Goal: Information Seeking & Learning: Compare options

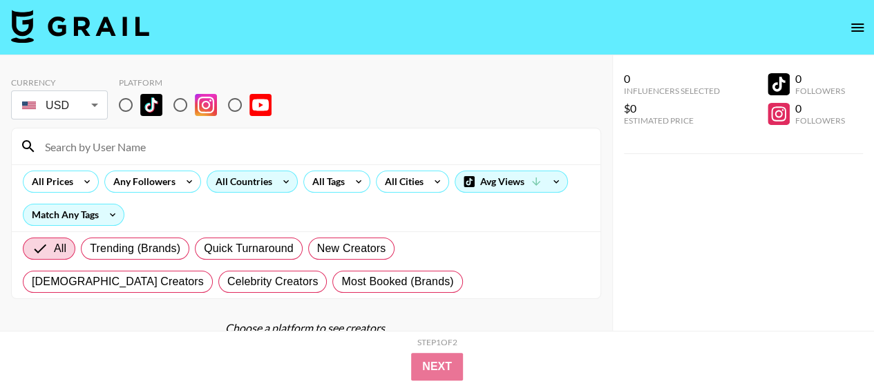
click at [279, 178] on icon at bounding box center [286, 181] width 22 height 21
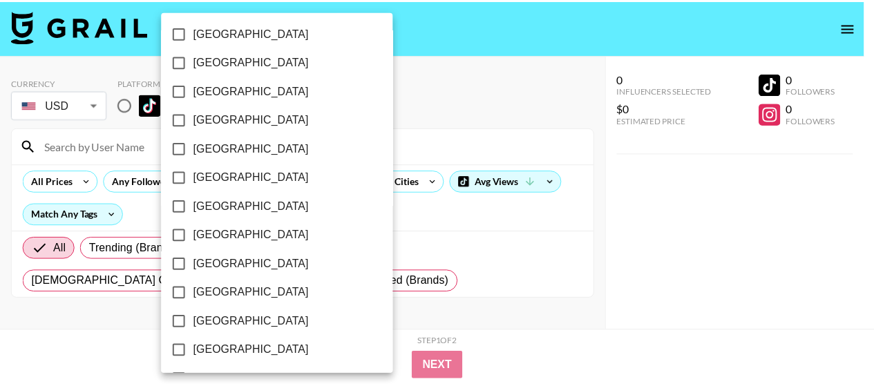
scroll to position [1224, 0]
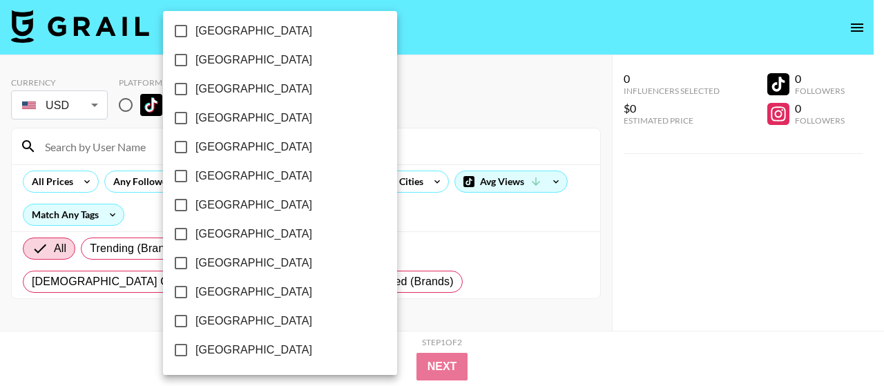
click at [187, 318] on input "[GEOGRAPHIC_DATA]" at bounding box center [180, 321] width 29 height 29
checkbox input "true"
click at [374, 102] on div at bounding box center [442, 193] width 884 height 386
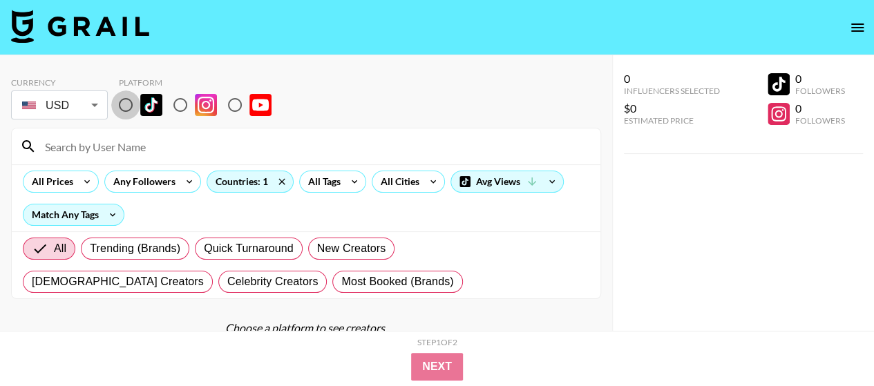
click at [124, 100] on input "radio" at bounding box center [125, 104] width 29 height 29
radio input "true"
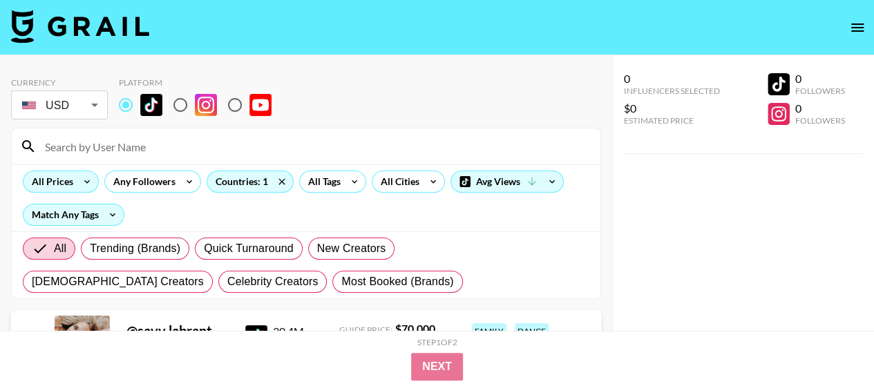
click at [69, 179] on div "All Prices" at bounding box center [49, 181] width 52 height 21
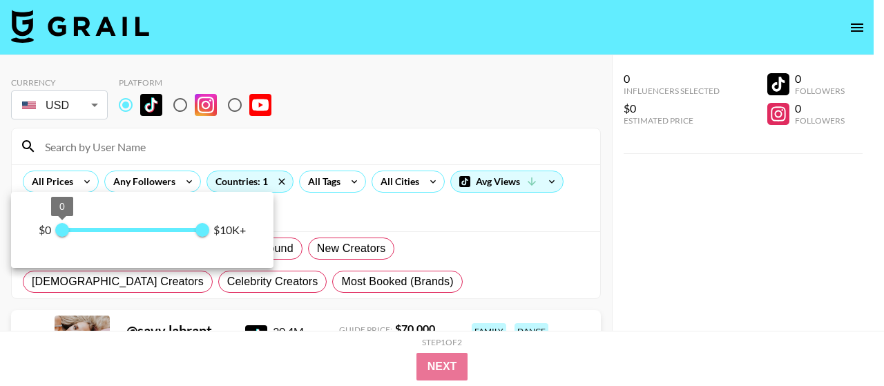
click at [69, 227] on span "0" at bounding box center [62, 230] width 14 height 14
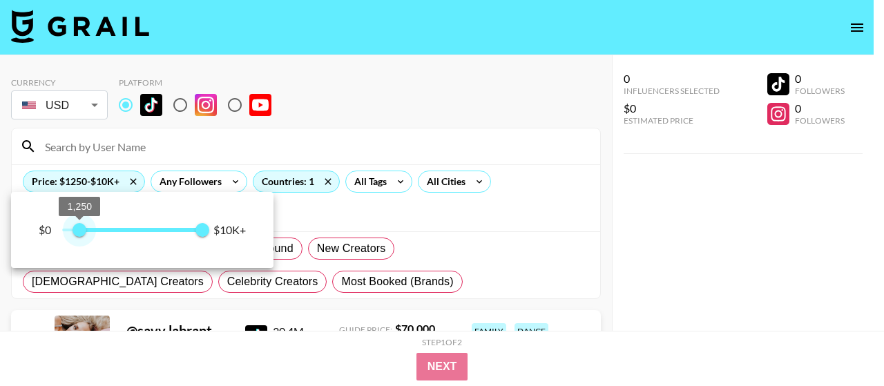
click at [79, 227] on span "1,250" at bounding box center [80, 230] width 14 height 14
type input "1000"
click at [77, 227] on span "1,000" at bounding box center [76, 230] width 14 height 14
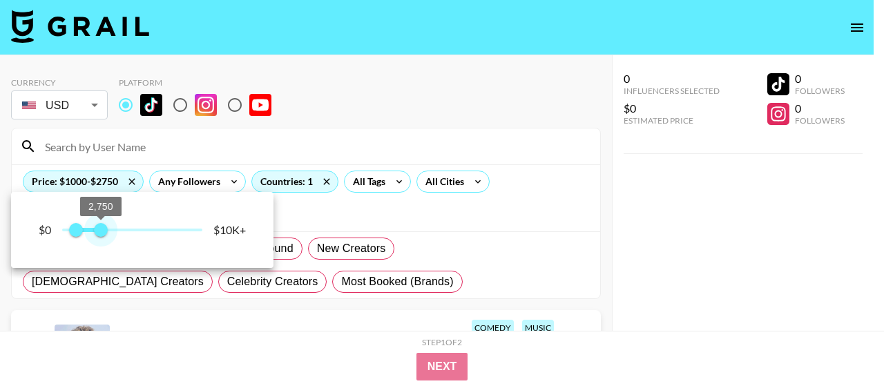
type input "3000"
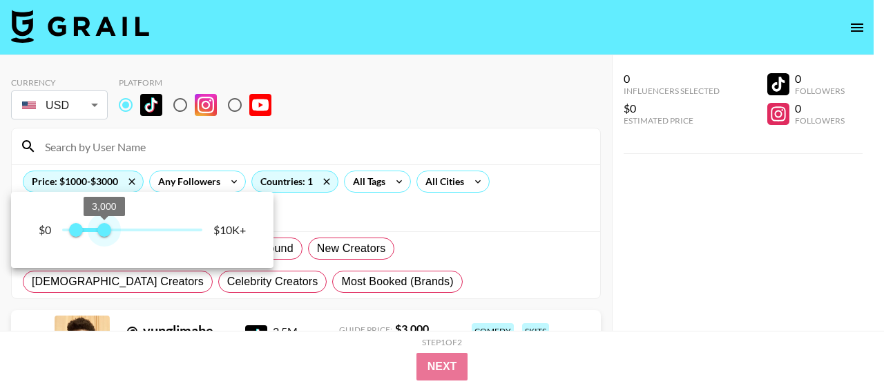
drag, startPoint x: 207, startPoint y: 227, endPoint x: 104, endPoint y: 226, distance: 103.6
click at [104, 226] on span "3,000" at bounding box center [104, 230] width 14 height 14
click at [371, 90] on div at bounding box center [442, 193] width 884 height 386
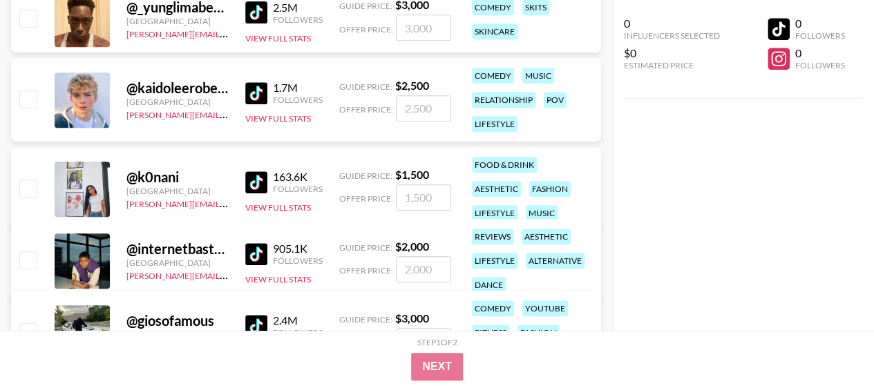
scroll to position [345, 0]
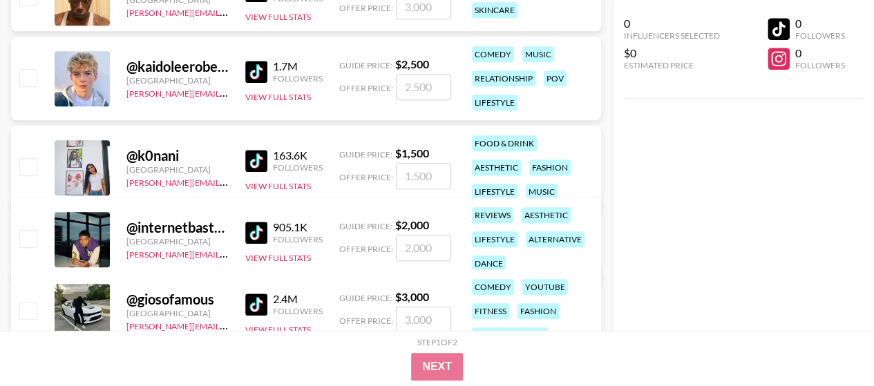
click at [261, 158] on img at bounding box center [256, 161] width 22 height 22
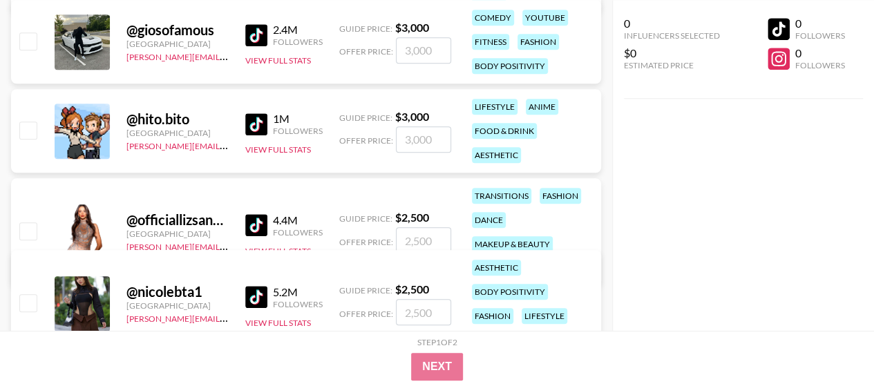
scroll to position [691, 0]
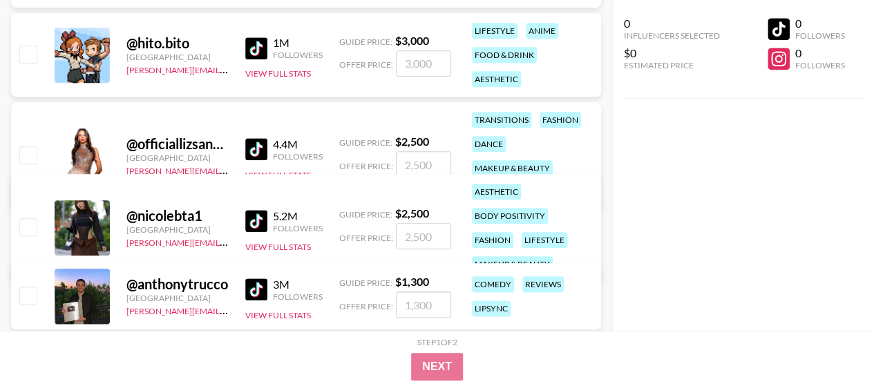
click at [249, 149] on img at bounding box center [256, 149] width 22 height 22
click at [256, 218] on img at bounding box center [256, 221] width 22 height 22
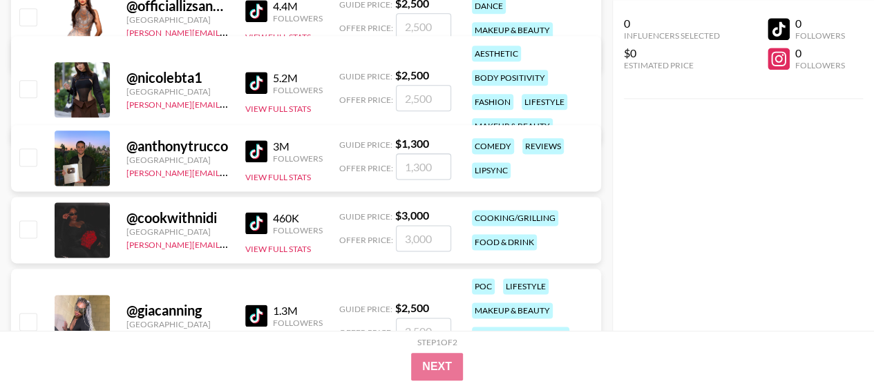
scroll to position [898, 0]
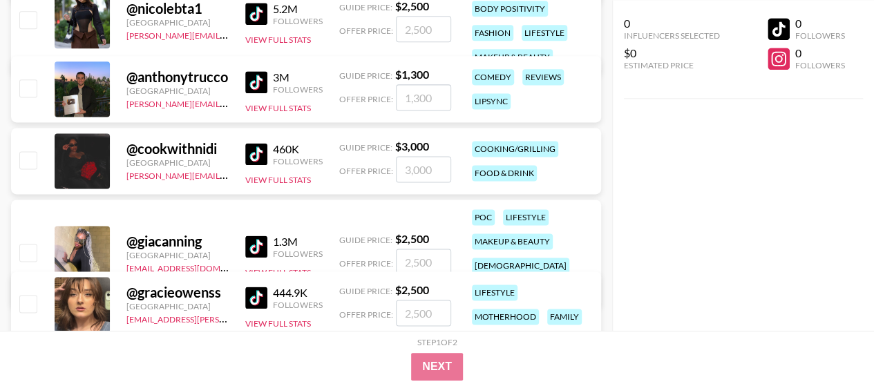
click at [269, 144] on link at bounding box center [259, 154] width 28 height 22
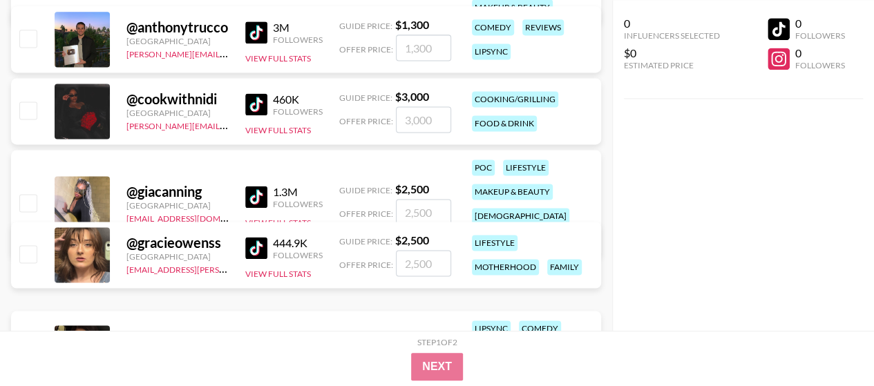
scroll to position [967, 0]
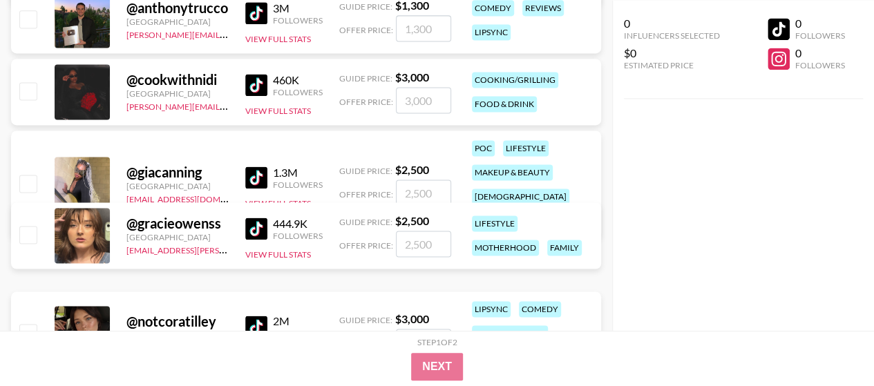
click at [258, 171] on img at bounding box center [256, 177] width 22 height 22
click at [261, 231] on img at bounding box center [256, 229] width 22 height 22
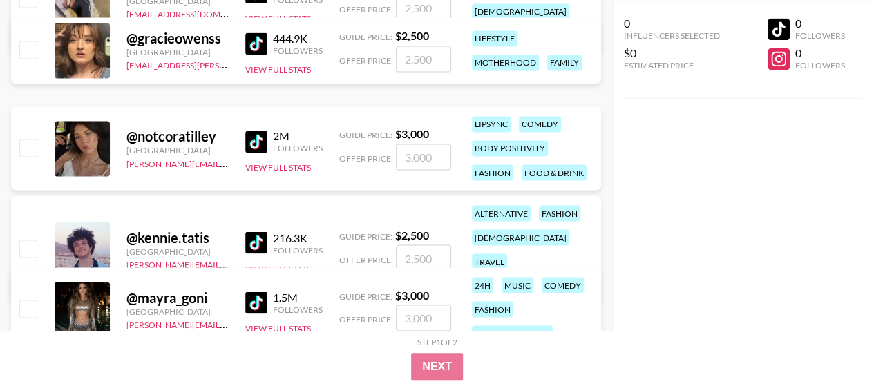
scroll to position [1174, 0]
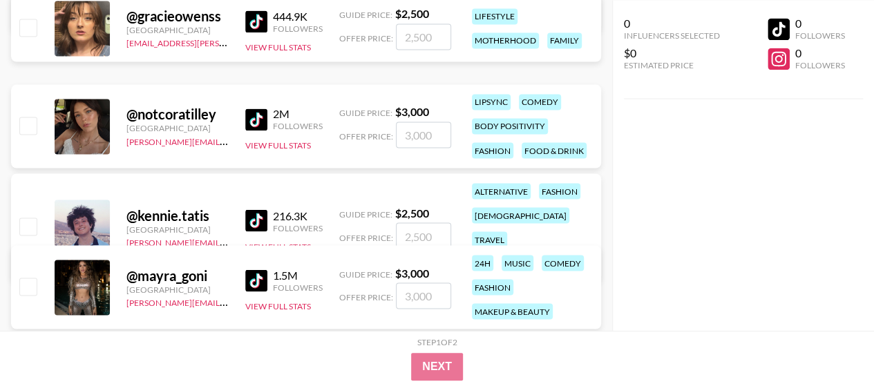
click at [260, 113] on img at bounding box center [256, 119] width 22 height 22
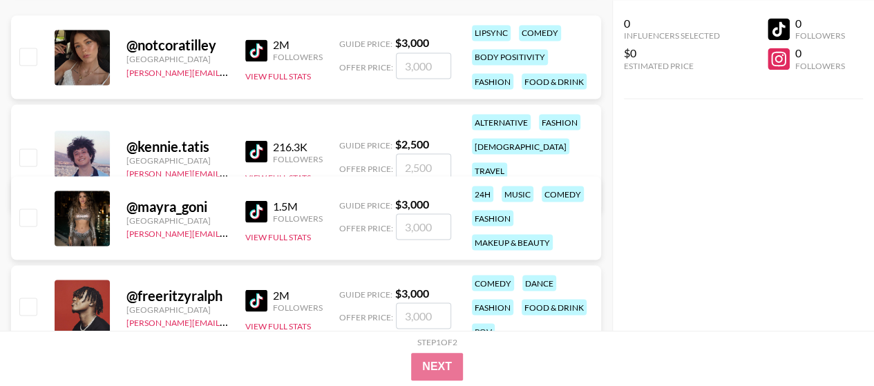
scroll to position [1312, 0]
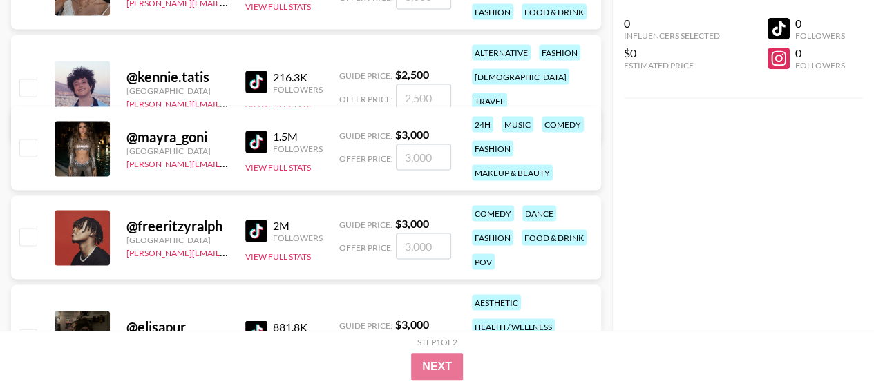
click at [249, 140] on img at bounding box center [256, 142] width 22 height 22
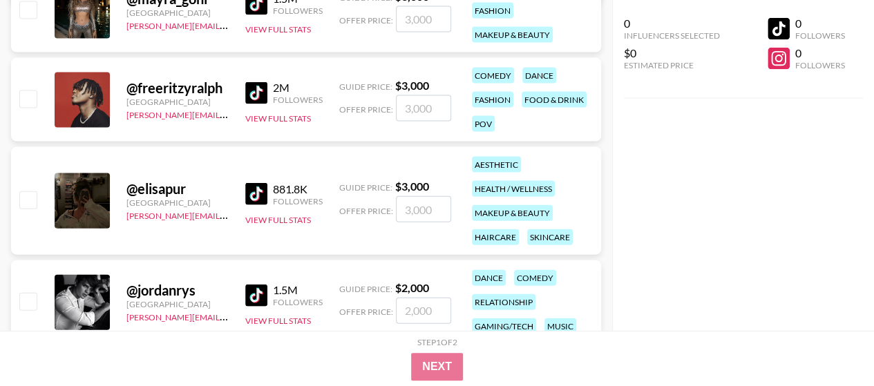
scroll to position [1520, 0]
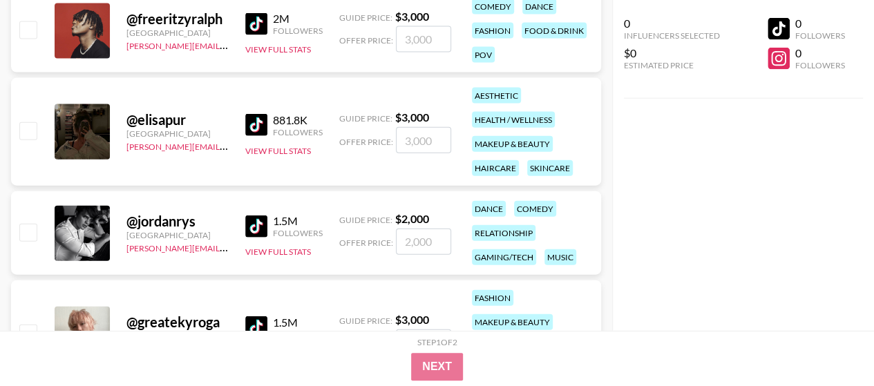
click at [258, 126] on img at bounding box center [256, 125] width 22 height 22
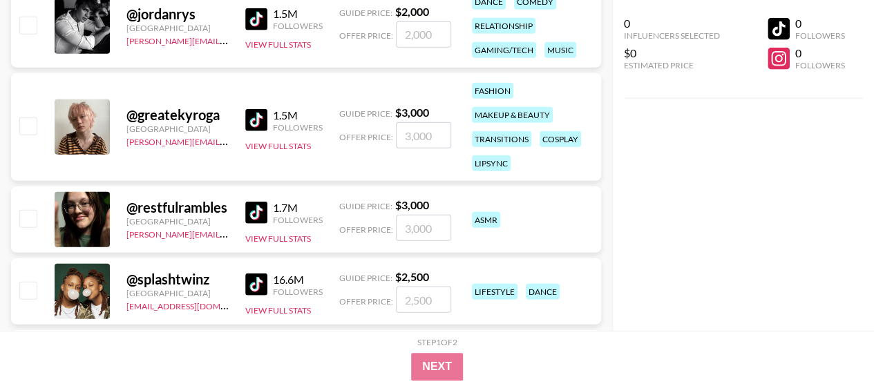
scroll to position [1796, 0]
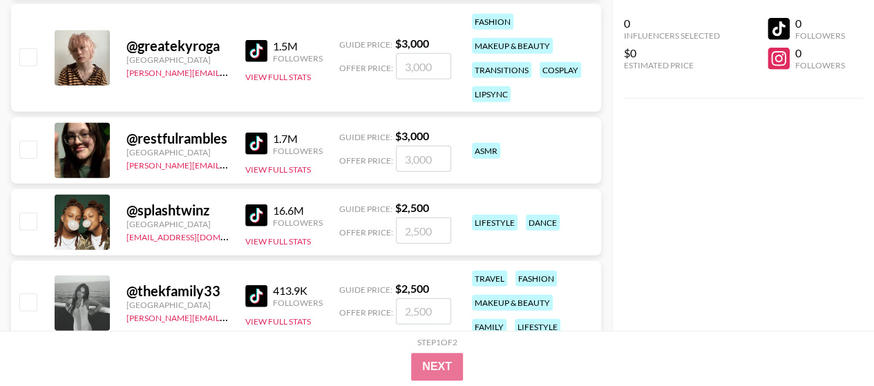
click at [255, 137] on img at bounding box center [256, 144] width 22 height 22
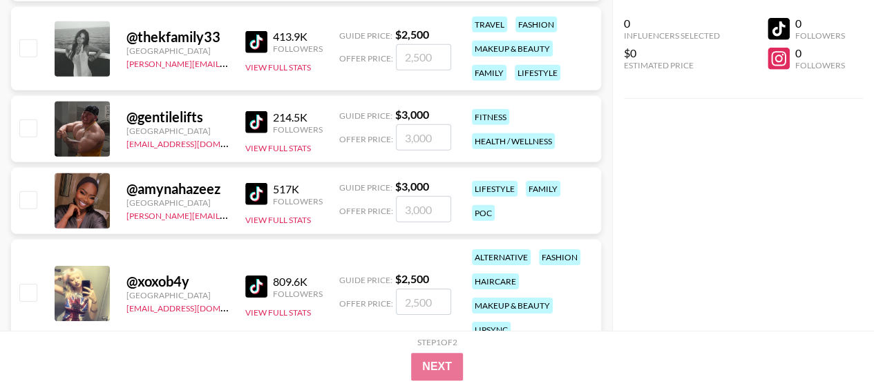
scroll to position [2072, 0]
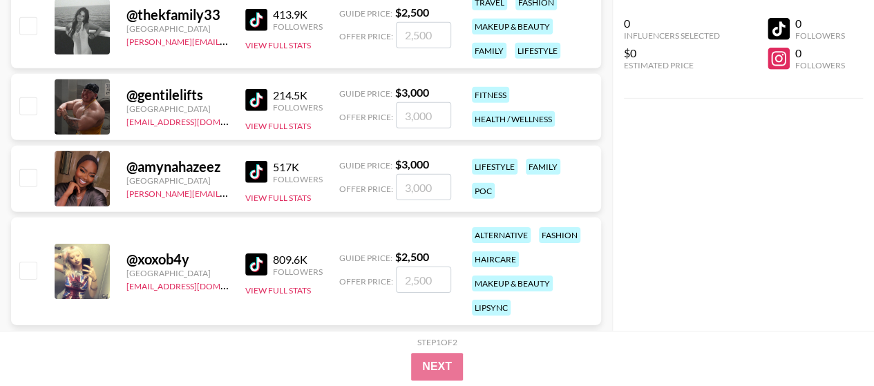
click at [253, 179] on img at bounding box center [256, 172] width 22 height 22
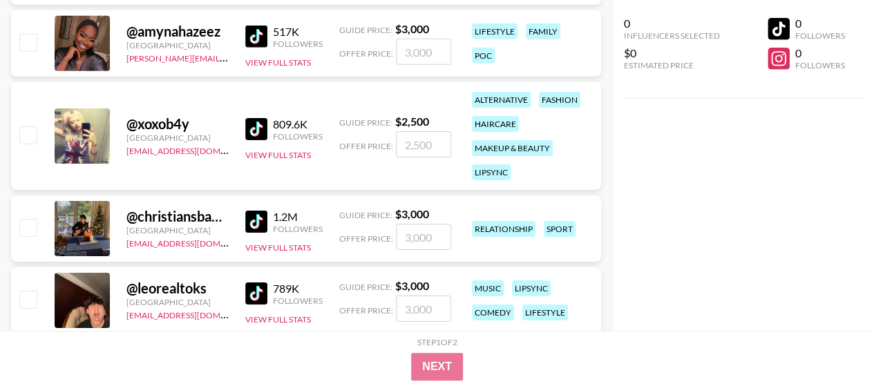
scroll to position [2210, 0]
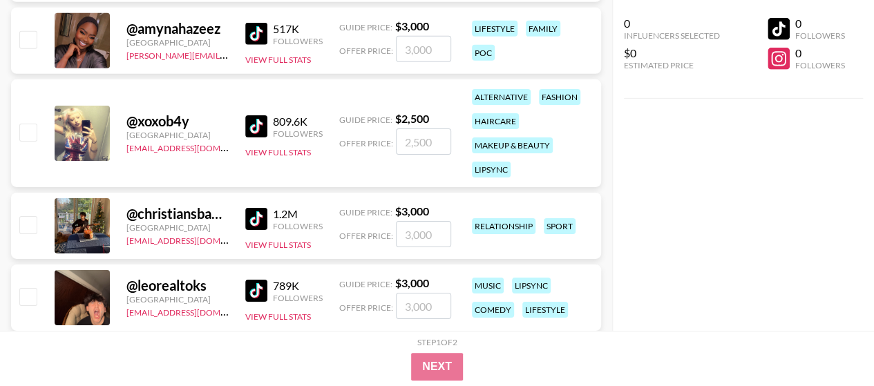
click at [266, 127] on img at bounding box center [256, 126] width 22 height 22
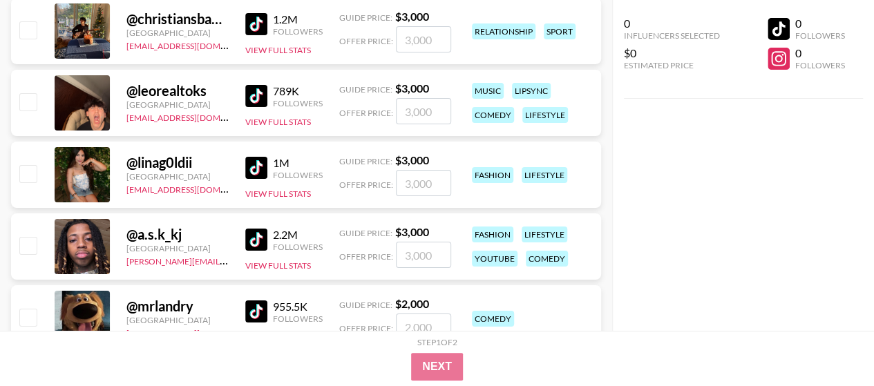
scroll to position [2418, 0]
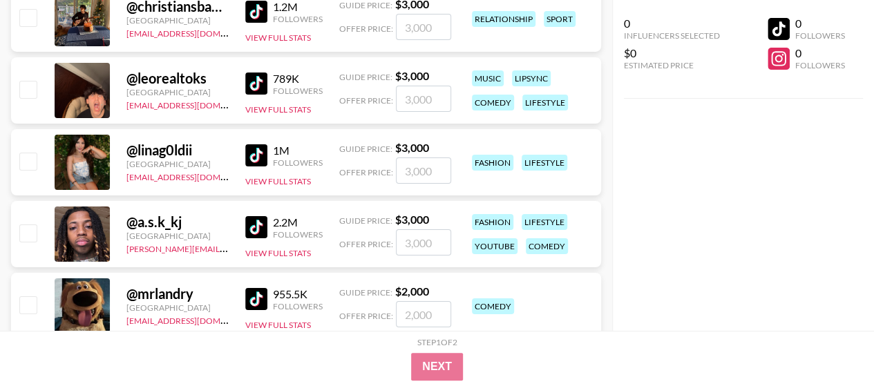
click at [251, 153] on img at bounding box center [256, 155] width 22 height 22
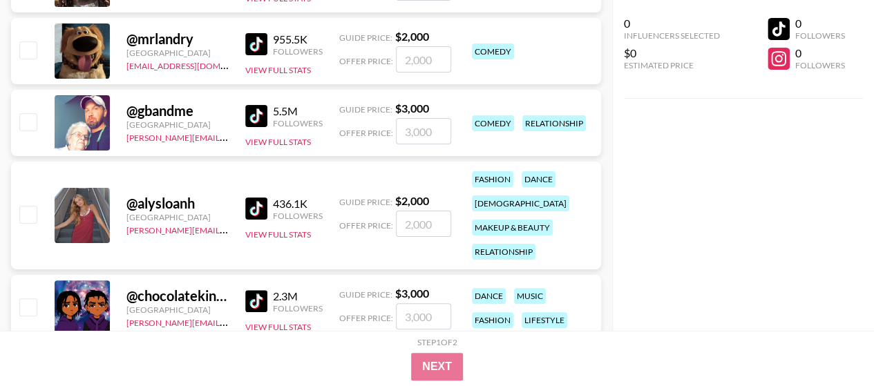
scroll to position [2694, 0]
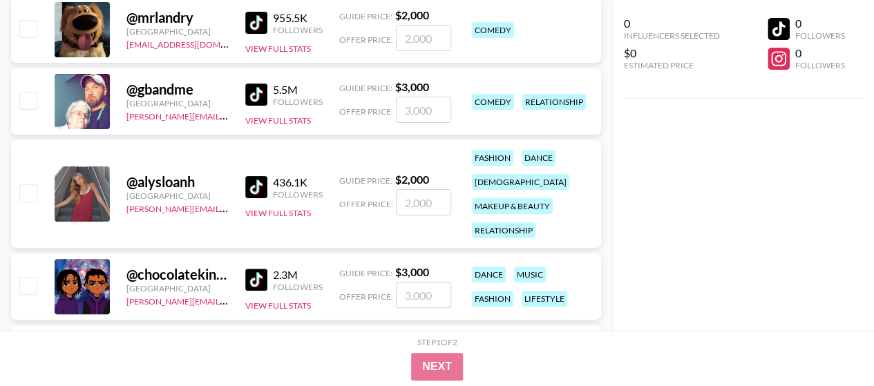
click at [264, 90] on img at bounding box center [256, 95] width 22 height 22
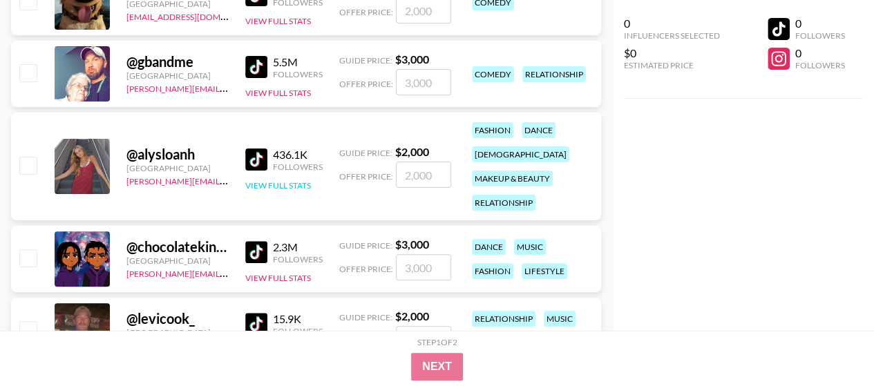
scroll to position [2763, 0]
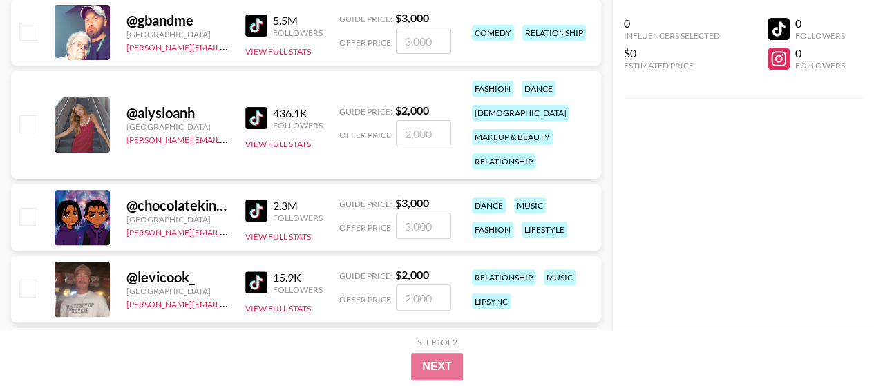
click at [251, 119] on img at bounding box center [256, 118] width 22 height 22
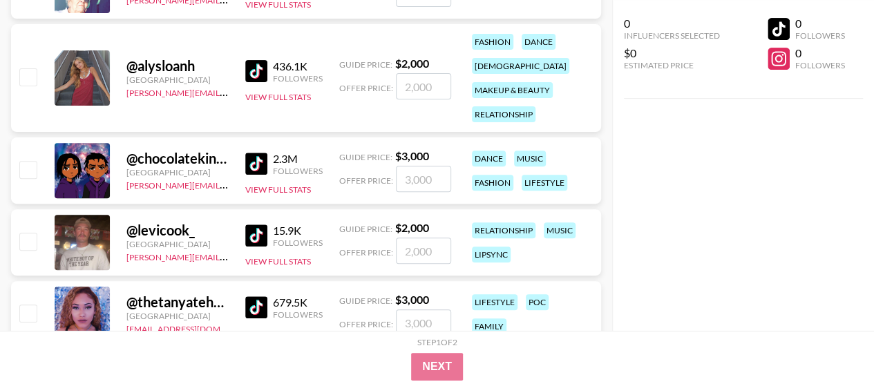
scroll to position [2832, 0]
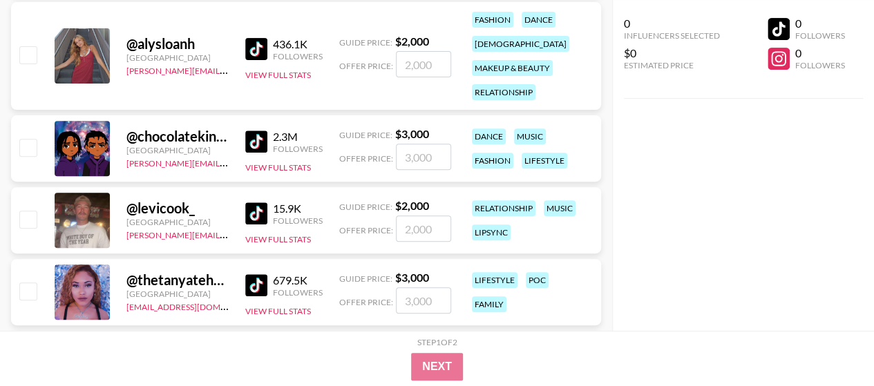
click at [265, 139] on img at bounding box center [256, 142] width 22 height 22
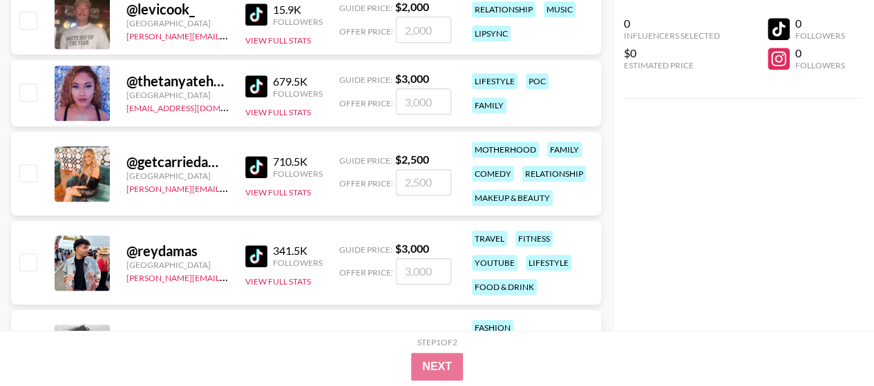
scroll to position [3039, 0]
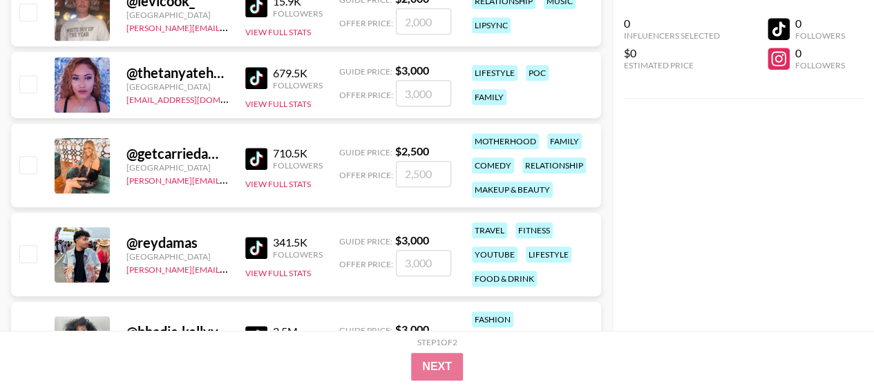
click at [251, 74] on img at bounding box center [256, 78] width 22 height 22
click at [254, 157] on img at bounding box center [256, 159] width 22 height 22
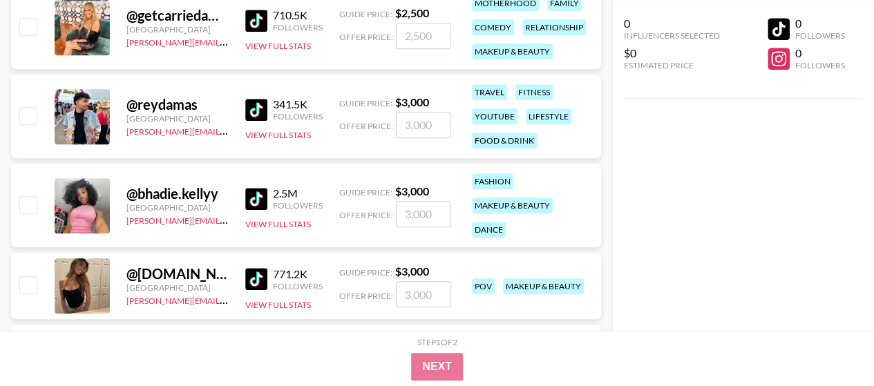
scroll to position [3247, 0]
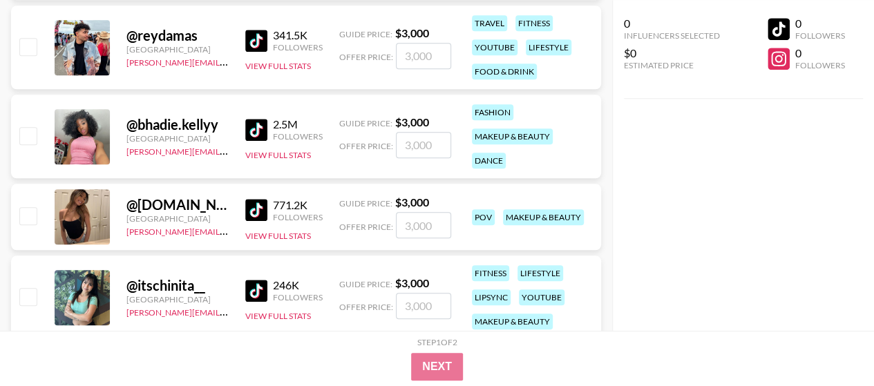
click at [255, 124] on img at bounding box center [256, 130] width 22 height 22
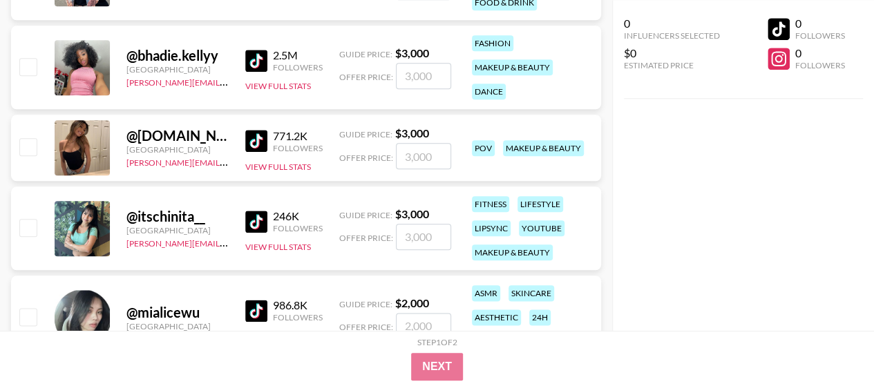
click at [256, 145] on img at bounding box center [256, 141] width 22 height 22
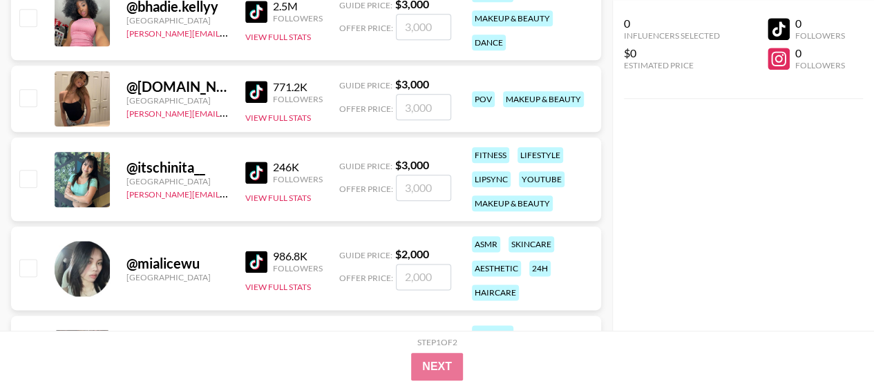
scroll to position [3385, 0]
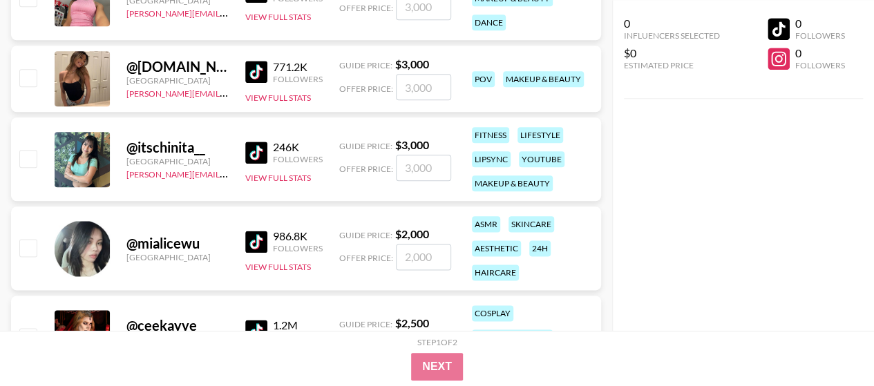
click at [260, 154] on img at bounding box center [256, 153] width 22 height 22
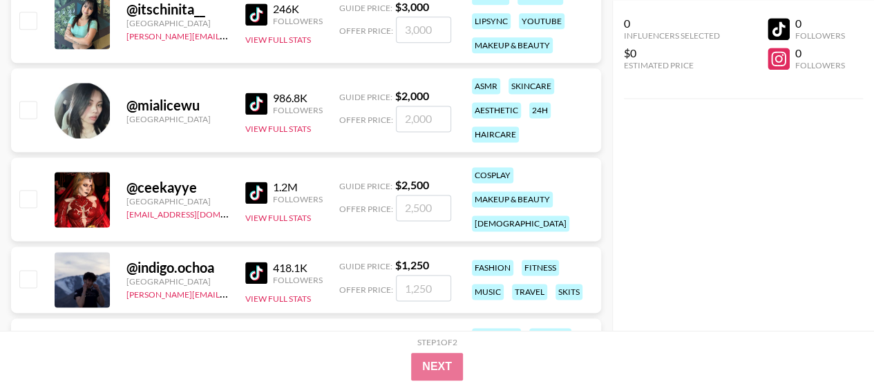
click at [262, 100] on img at bounding box center [256, 104] width 22 height 22
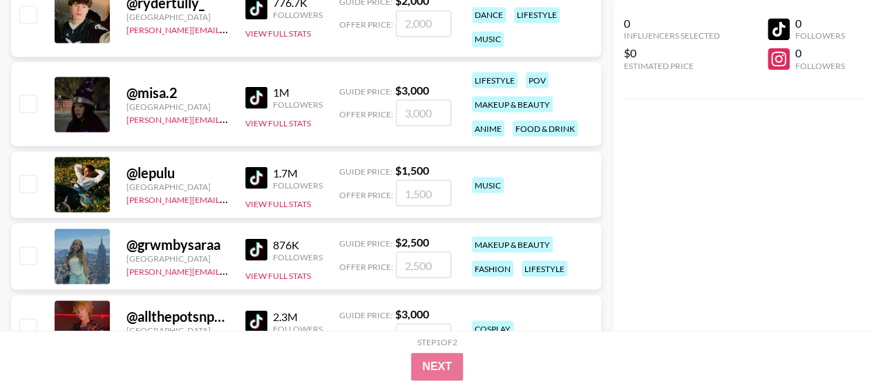
scroll to position [3937, 0]
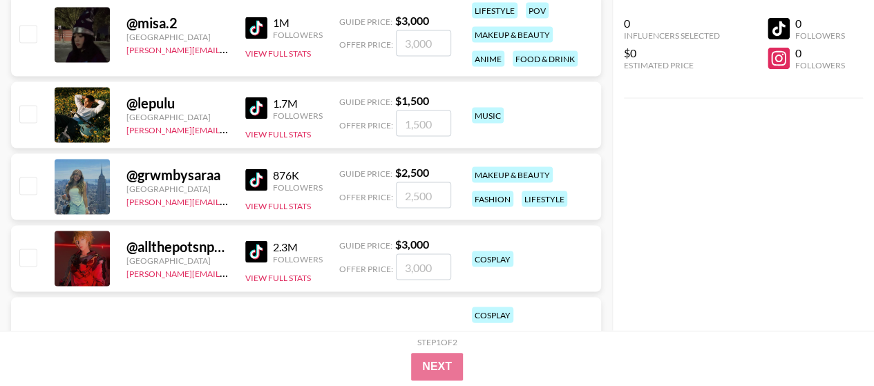
click at [257, 177] on img at bounding box center [256, 180] width 22 height 22
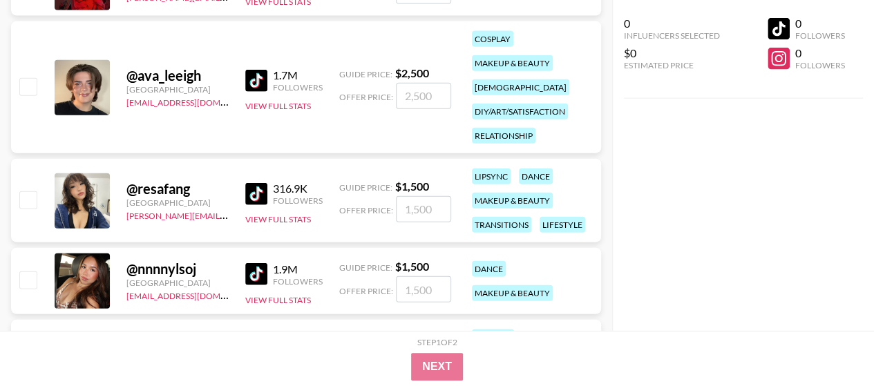
scroll to position [4283, 0]
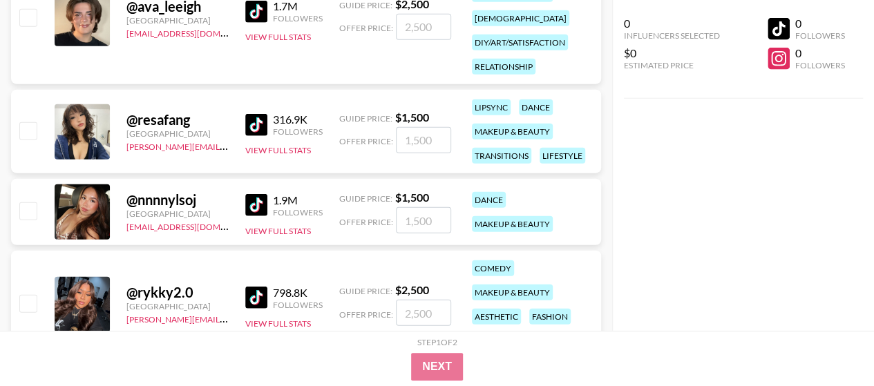
click at [258, 120] on img at bounding box center [256, 125] width 22 height 22
click at [254, 194] on img at bounding box center [256, 205] width 22 height 22
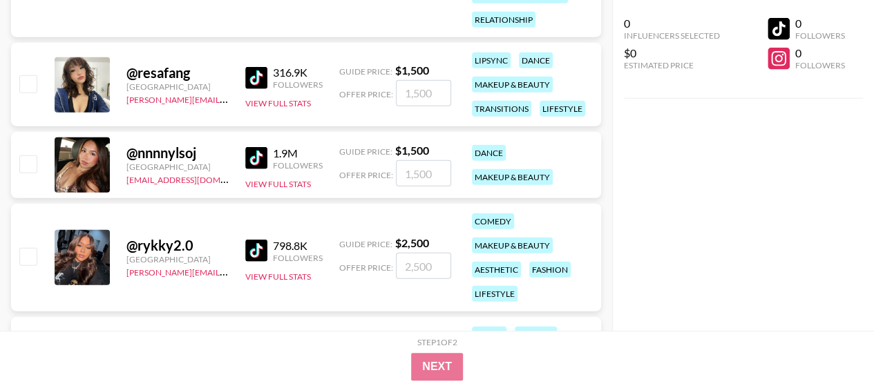
scroll to position [4352, 0]
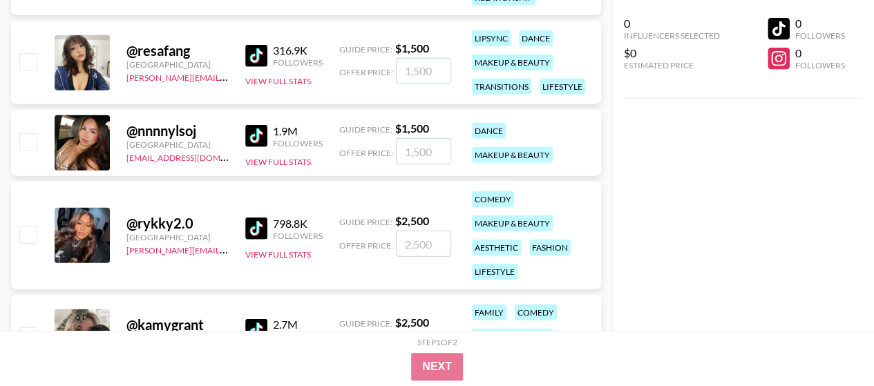
click at [257, 233] on img at bounding box center [256, 229] width 22 height 22
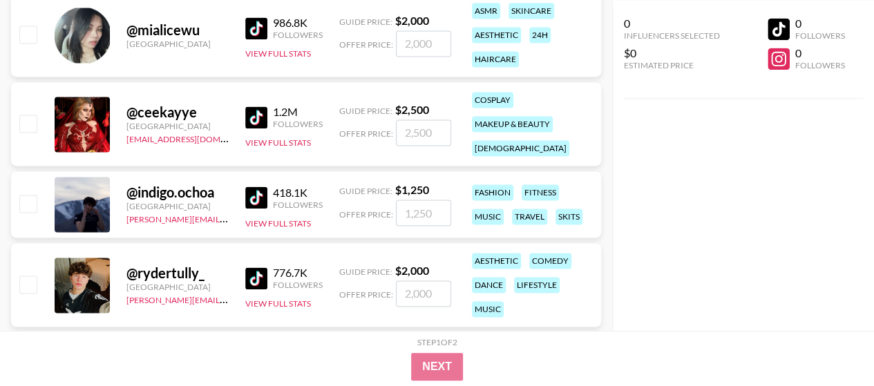
scroll to position [3592, 0]
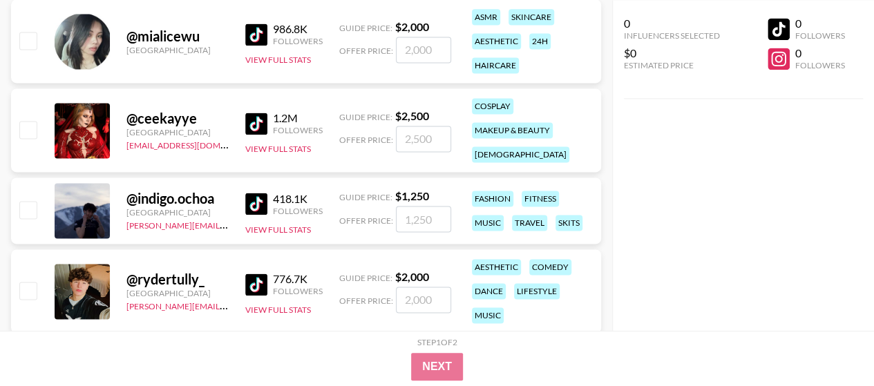
click at [249, 122] on img at bounding box center [256, 124] width 22 height 22
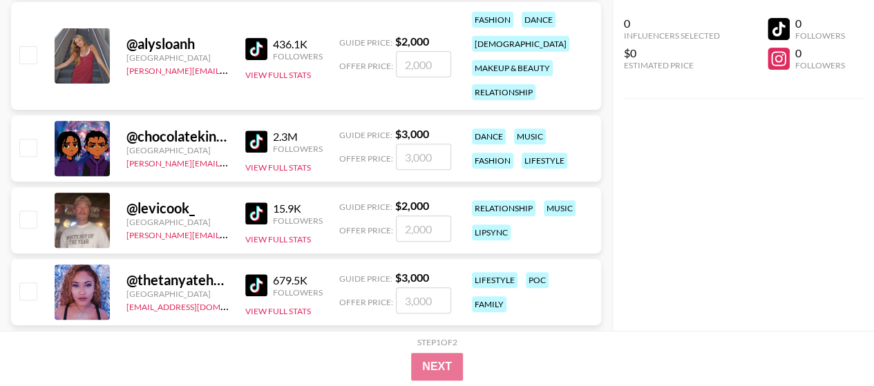
click at [256, 46] on img at bounding box center [256, 49] width 22 height 22
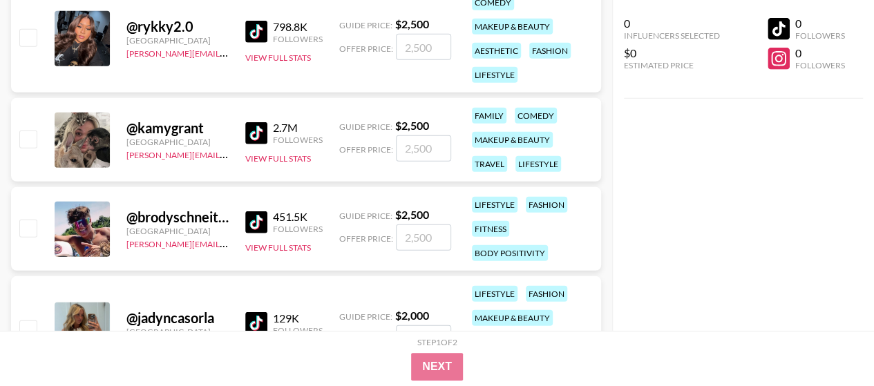
scroll to position [4645, 0]
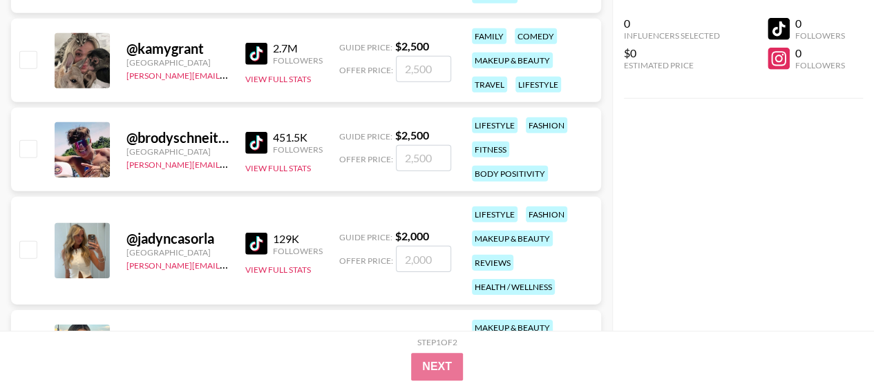
click at [259, 54] on img at bounding box center [256, 54] width 22 height 22
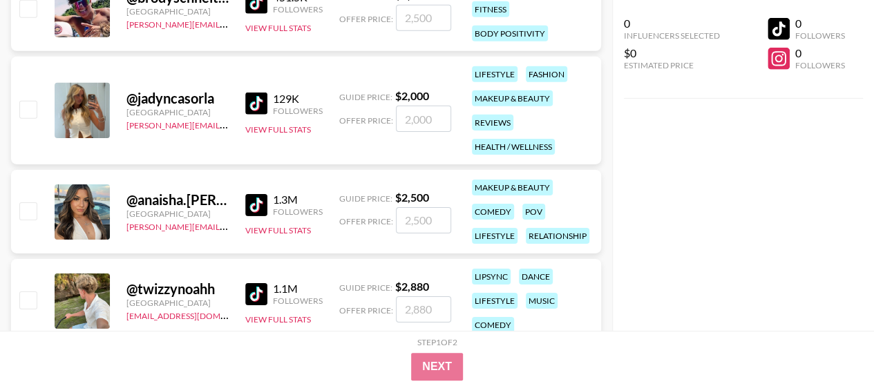
scroll to position [4853, 0]
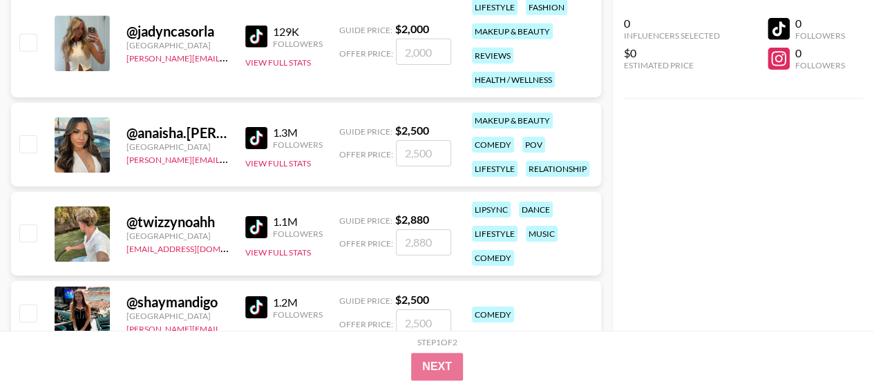
click at [250, 140] on img at bounding box center [256, 138] width 22 height 22
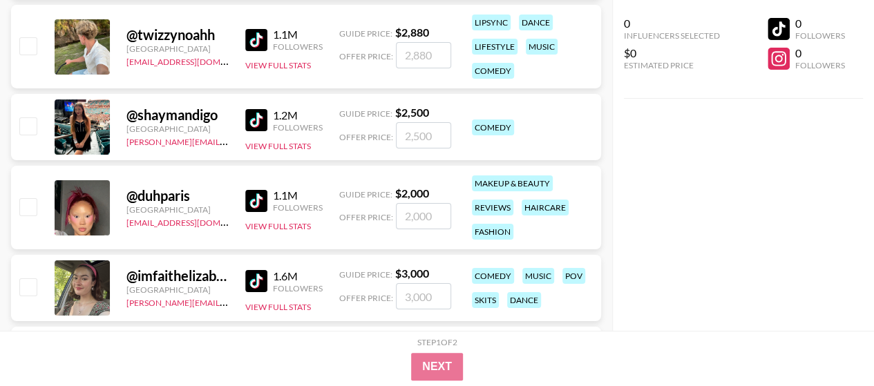
scroll to position [5060, 0]
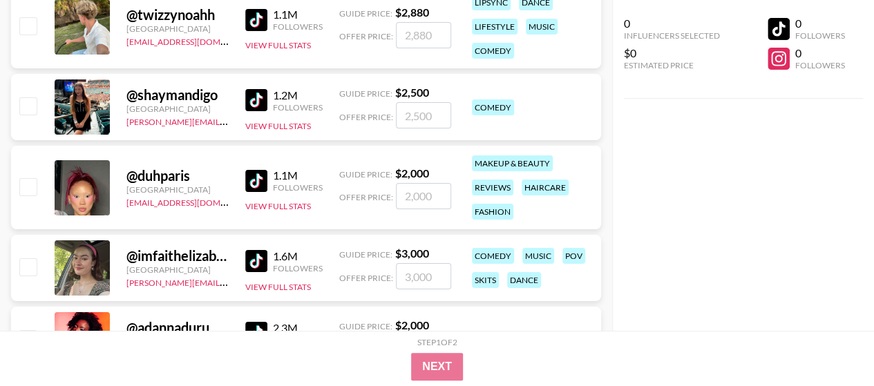
click at [256, 99] on img at bounding box center [256, 100] width 22 height 22
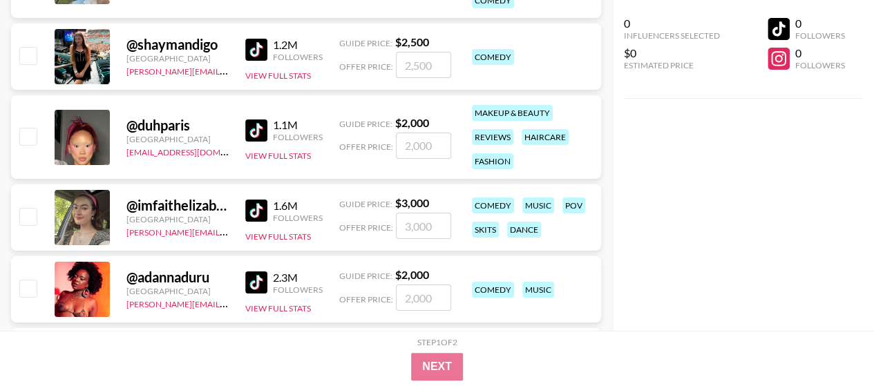
scroll to position [5129, 0]
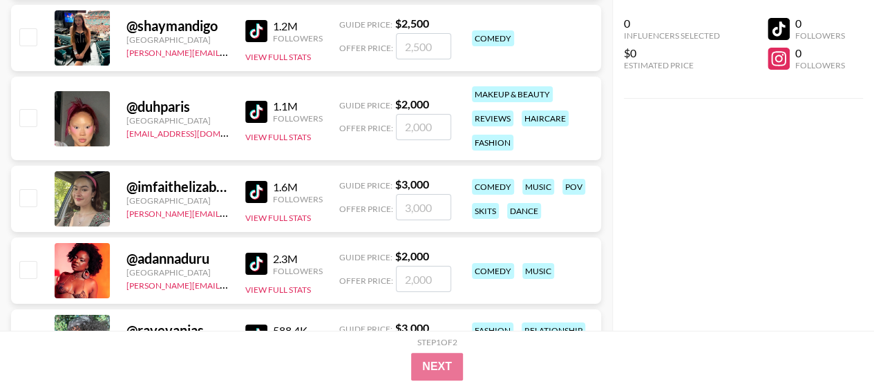
click at [261, 188] on img at bounding box center [256, 192] width 22 height 22
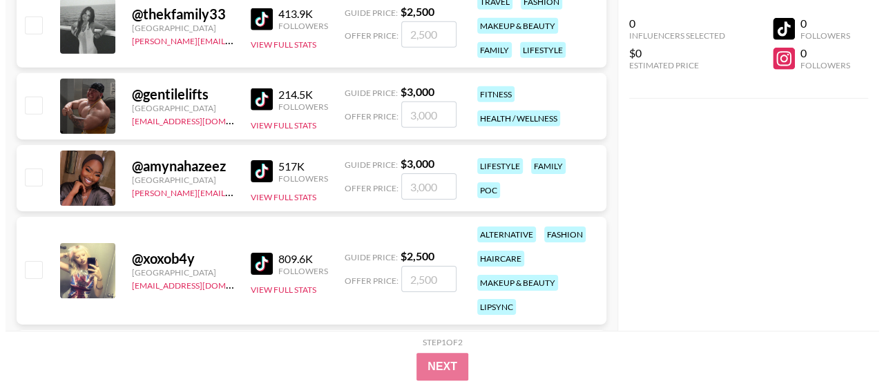
scroll to position [0, 0]
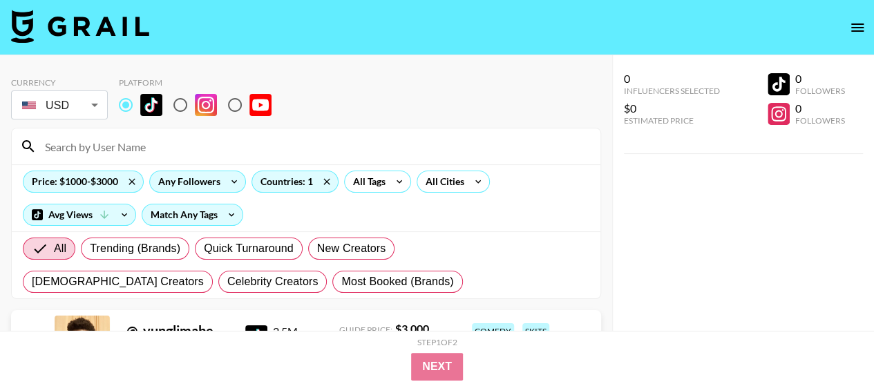
click at [213, 183] on div "Any Followers" at bounding box center [186, 181] width 73 height 21
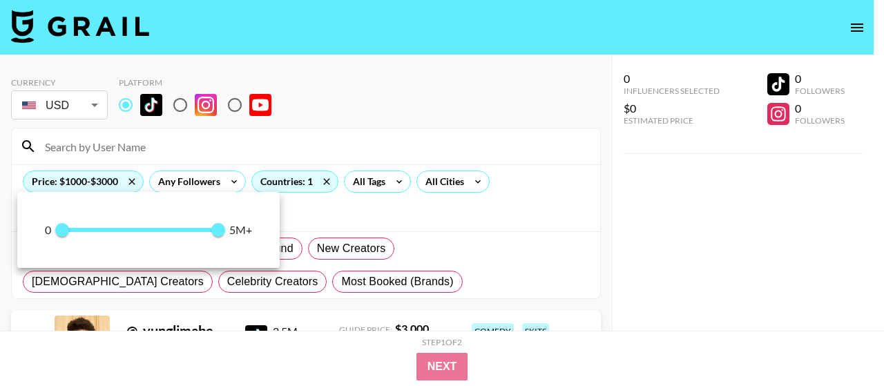
click at [359, 144] on div at bounding box center [442, 193] width 884 height 386
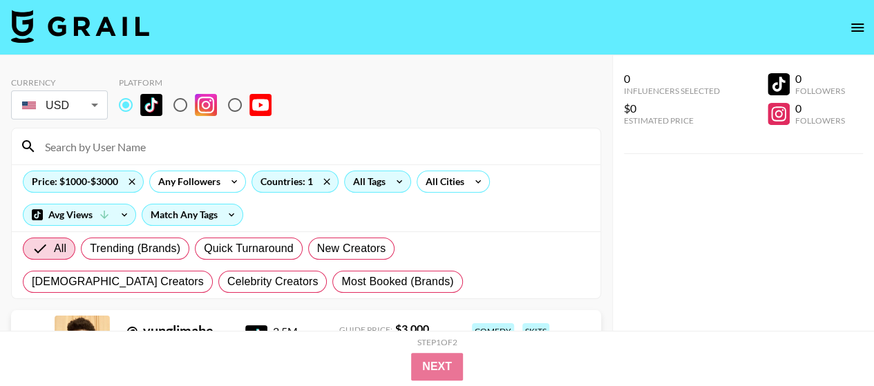
click at [393, 181] on icon at bounding box center [399, 181] width 22 height 21
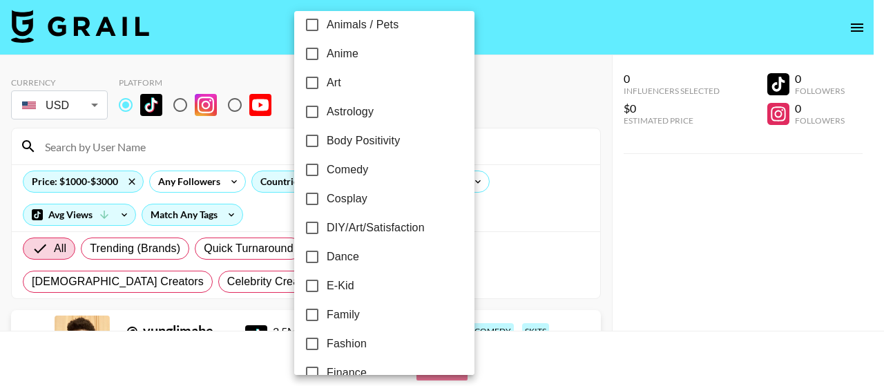
scroll to position [131, 0]
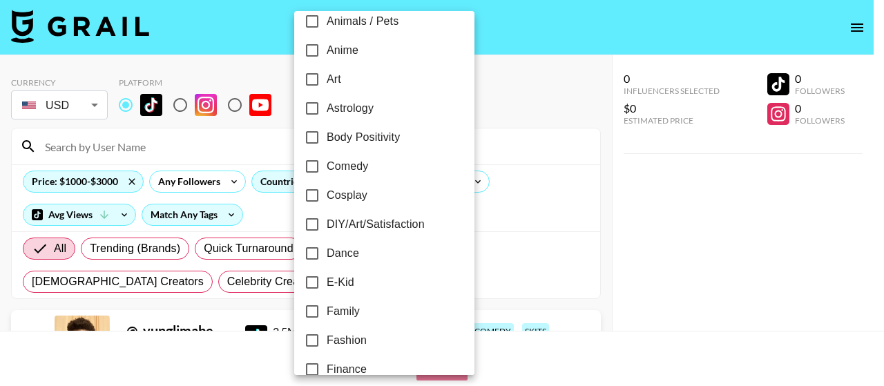
click at [351, 165] on span "Comedy" at bounding box center [347, 166] width 41 height 17
click at [327, 165] on input "Comedy" at bounding box center [312, 166] width 29 height 29
checkbox input "true"
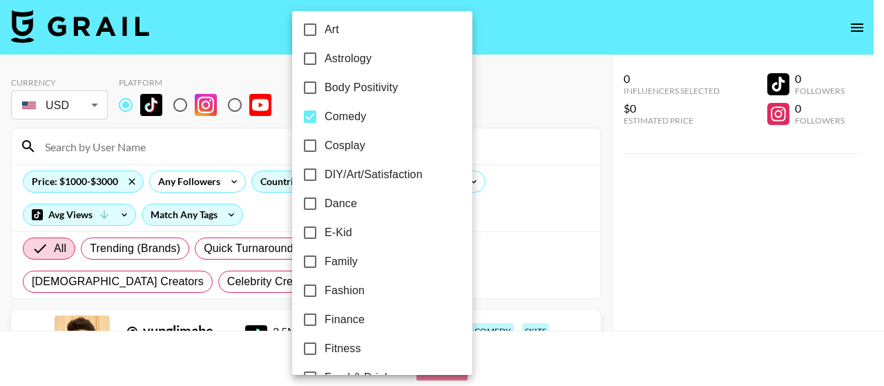
scroll to position [200, 0]
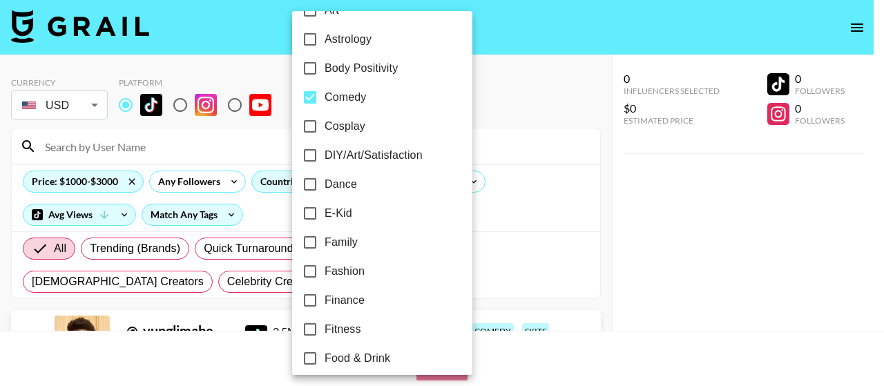
click at [337, 248] on span "Family" at bounding box center [341, 242] width 33 height 17
click at [325, 248] on input "Family" at bounding box center [310, 242] width 29 height 29
checkbox input "true"
click at [342, 271] on span "Fashion" at bounding box center [345, 271] width 40 height 17
click at [325, 271] on input "Fashion" at bounding box center [310, 271] width 29 height 29
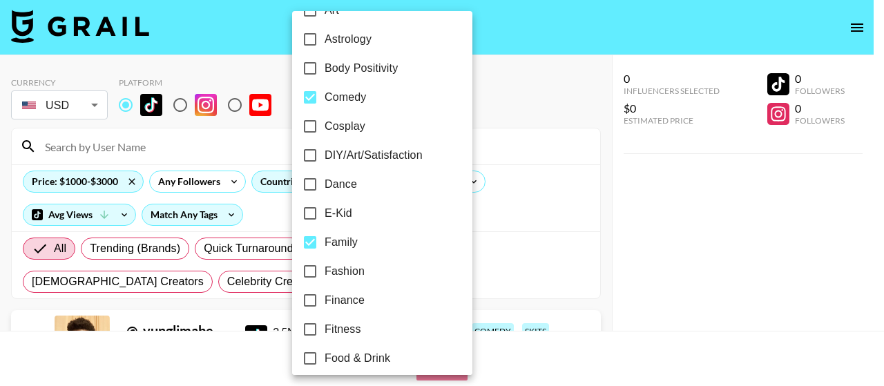
checkbox input "true"
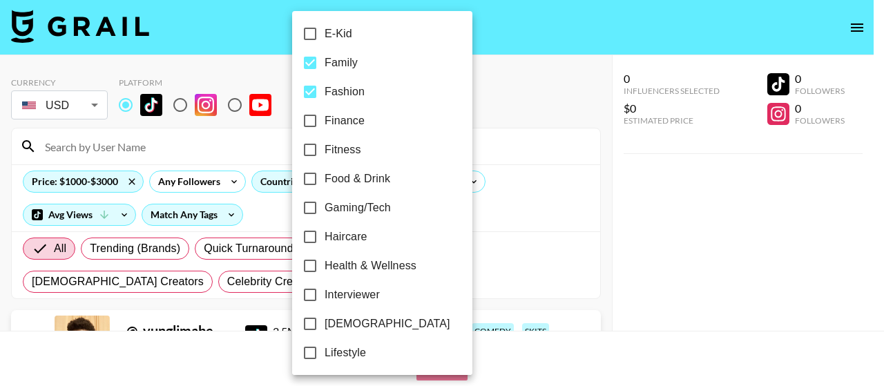
scroll to position [408, 0]
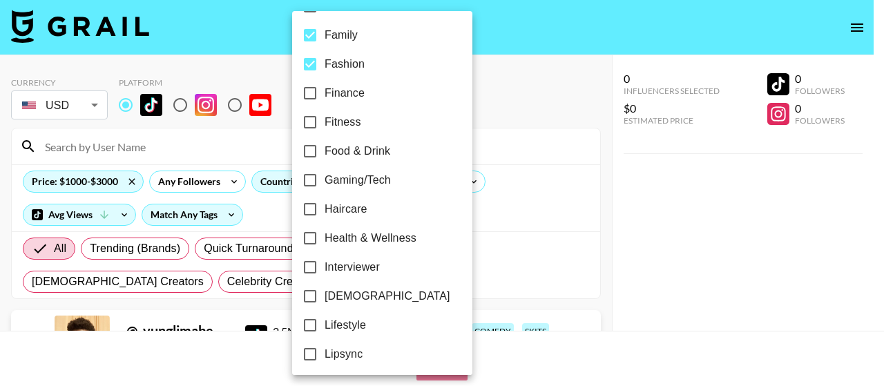
click at [331, 205] on span "Haircare" at bounding box center [346, 209] width 43 height 17
click at [325, 205] on input "Haircare" at bounding box center [310, 209] width 29 height 29
checkbox input "true"
click at [336, 236] on span "Health & Wellness" at bounding box center [371, 238] width 92 height 17
click at [325, 236] on input "Health & Wellness" at bounding box center [310, 238] width 29 height 29
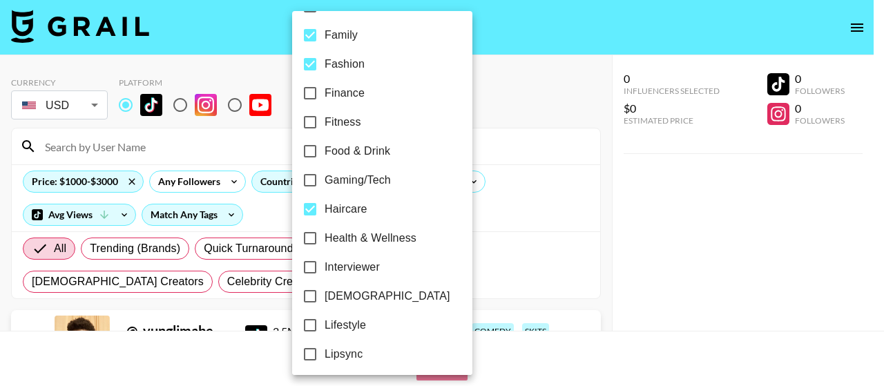
checkbox input "true"
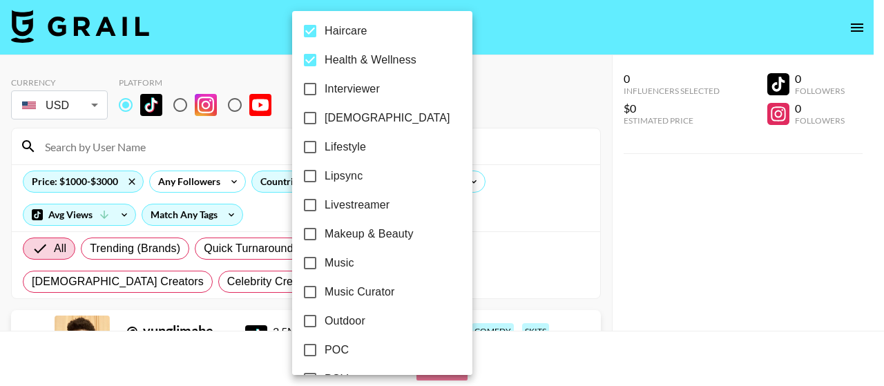
scroll to position [615, 0]
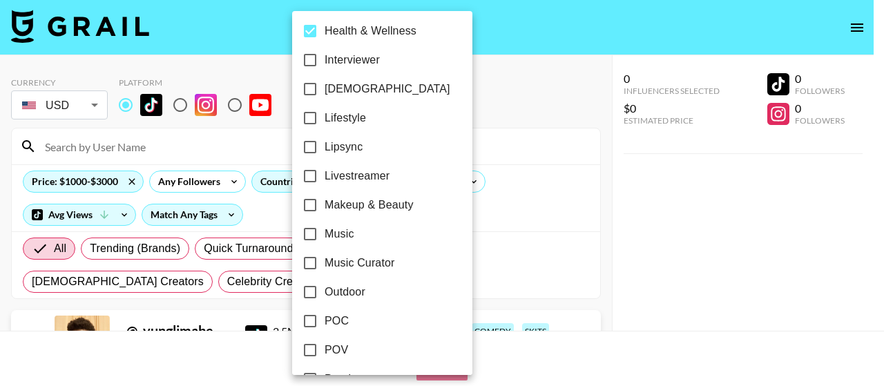
click at [380, 213] on label "Makeup & Beauty" at bounding box center [373, 205] width 155 height 29
click at [325, 213] on input "Makeup & Beauty" at bounding box center [310, 205] width 29 height 29
checkbox input "true"
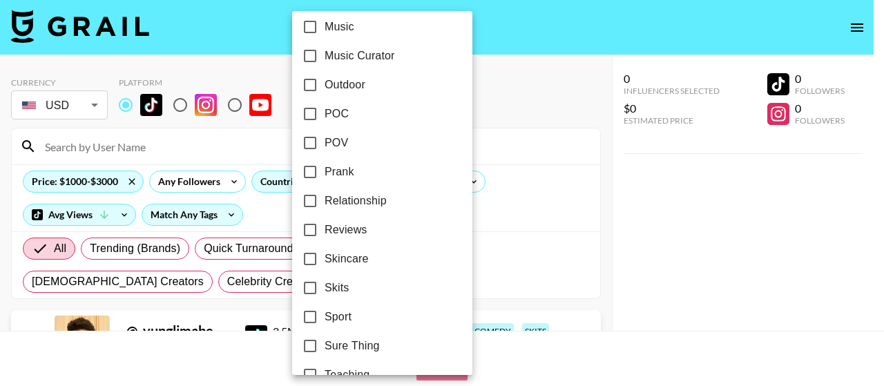
scroll to position [891, 0]
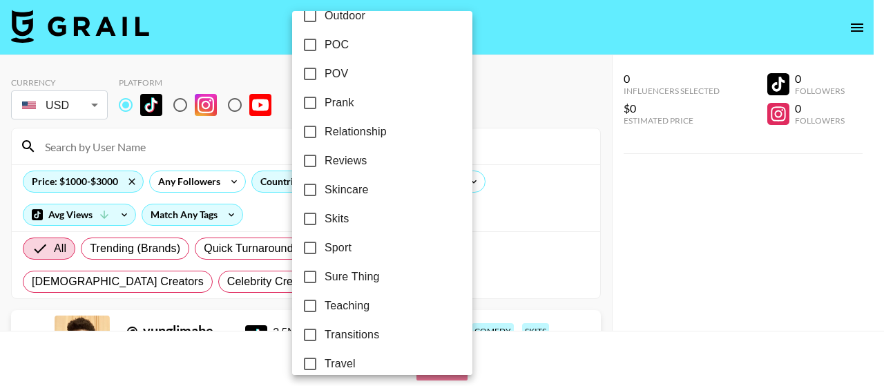
click at [353, 189] on span "Skincare" at bounding box center [347, 190] width 44 height 17
click at [325, 189] on input "Skincare" at bounding box center [310, 189] width 29 height 29
checkbox input "true"
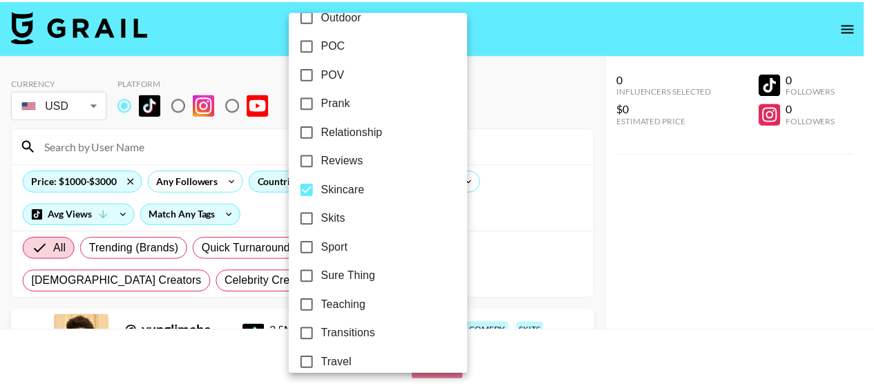
scroll to position [934, 0]
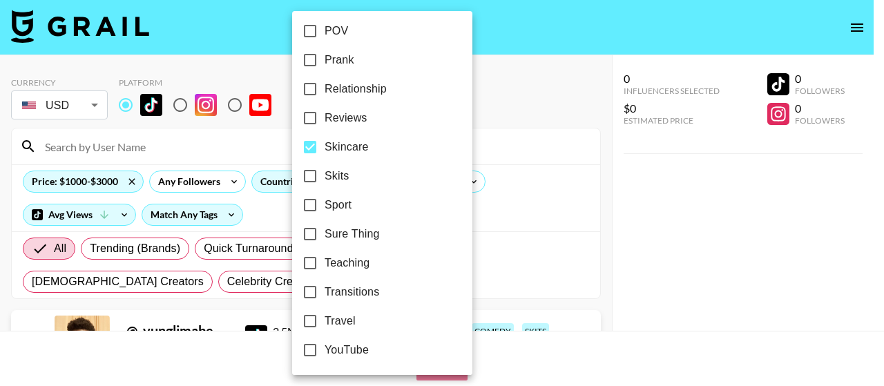
click at [553, 164] on div at bounding box center [442, 193] width 884 height 386
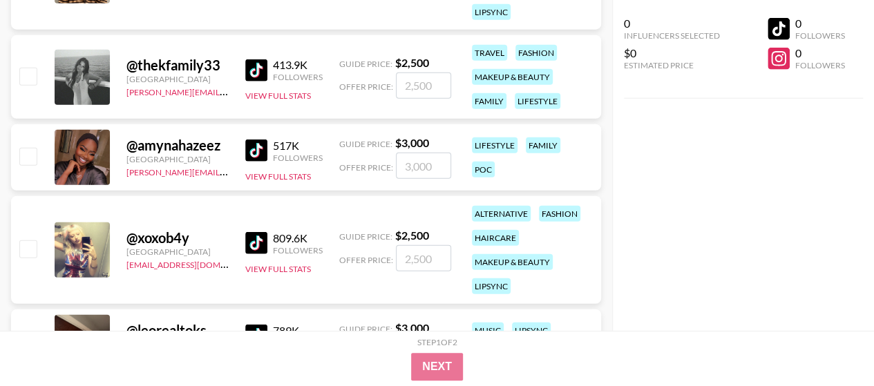
scroll to position [1796, 0]
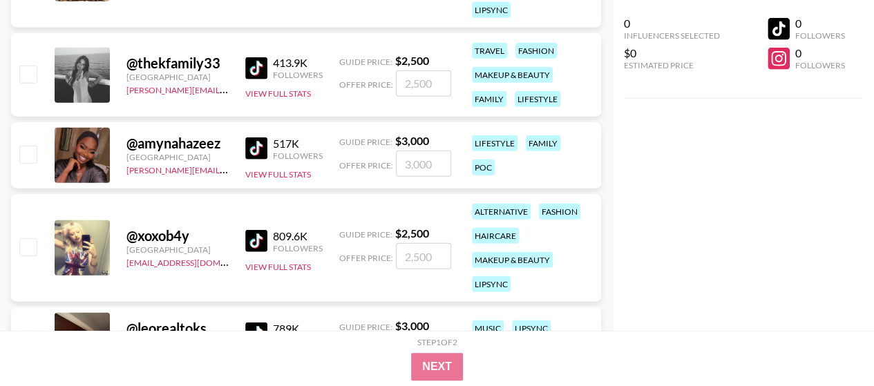
click at [249, 66] on img at bounding box center [256, 68] width 22 height 22
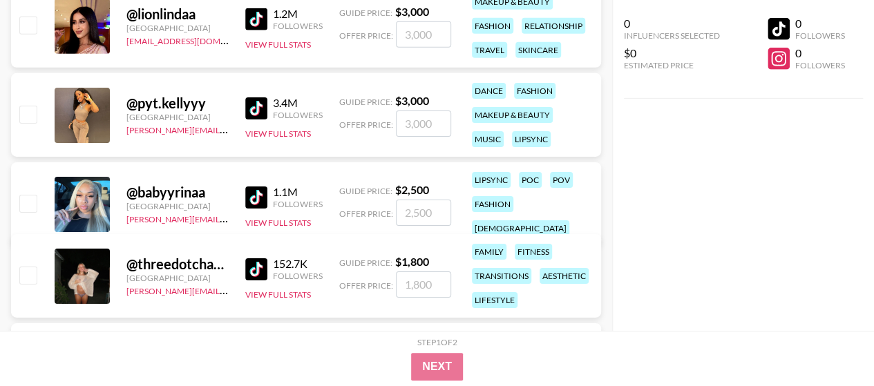
scroll to position [4835, 0]
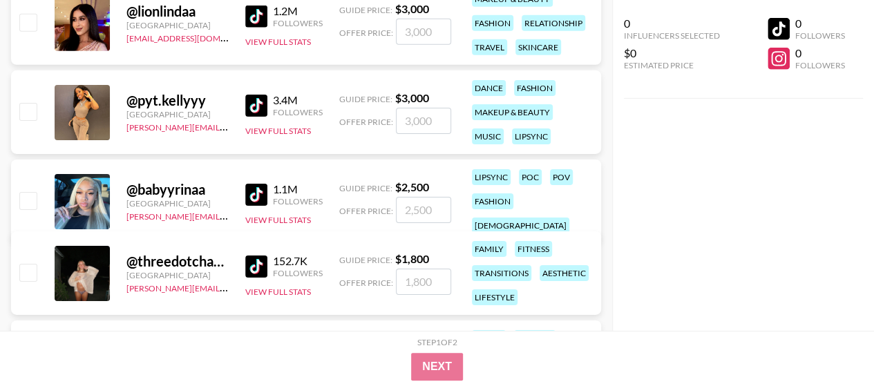
click at [255, 12] on img at bounding box center [256, 17] width 22 height 22
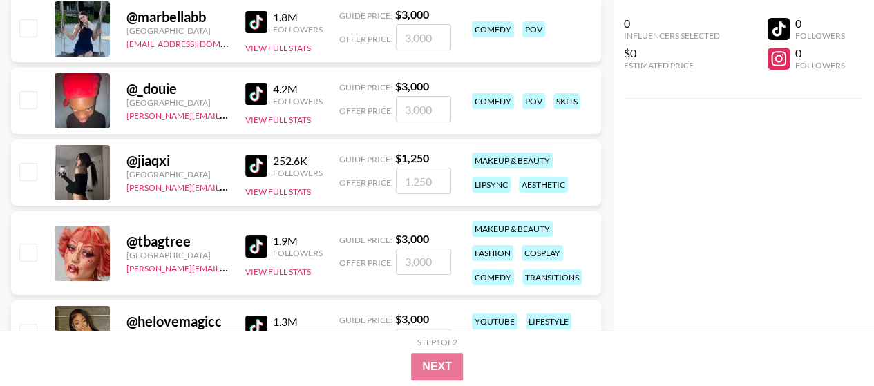
scroll to position [5250, 0]
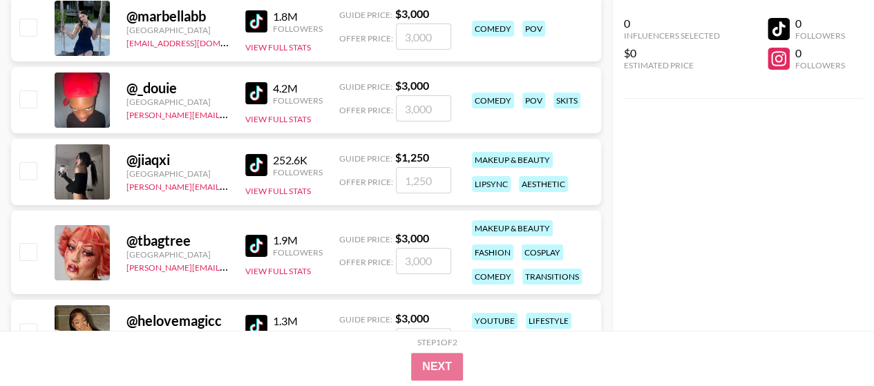
click at [254, 10] on img at bounding box center [256, 21] width 22 height 22
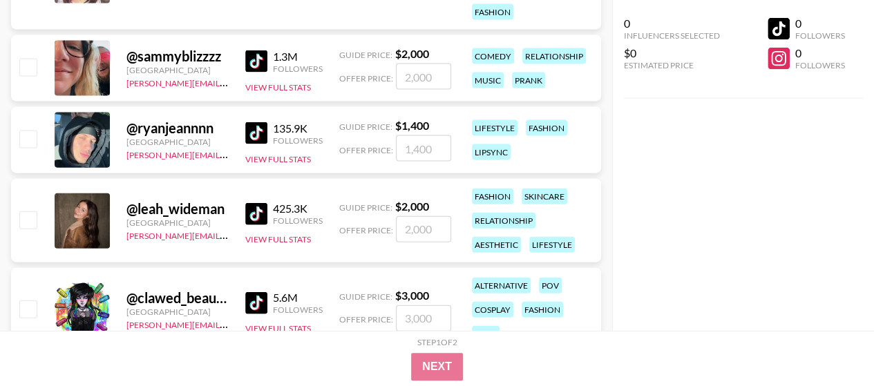
scroll to position [6838, 0]
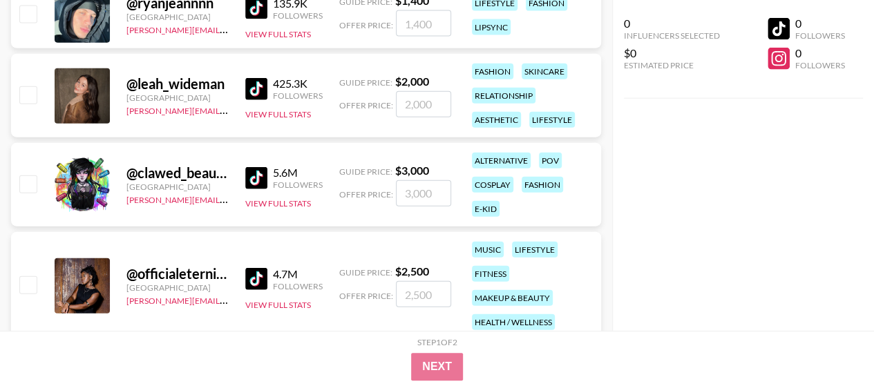
click at [262, 86] on img at bounding box center [256, 89] width 22 height 22
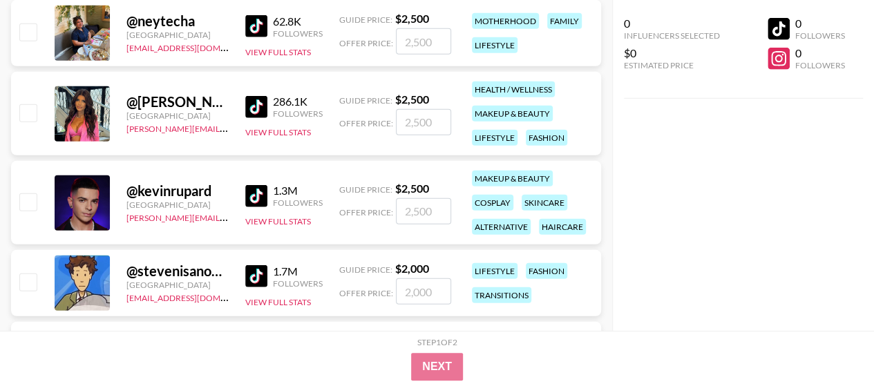
scroll to position [7391, 0]
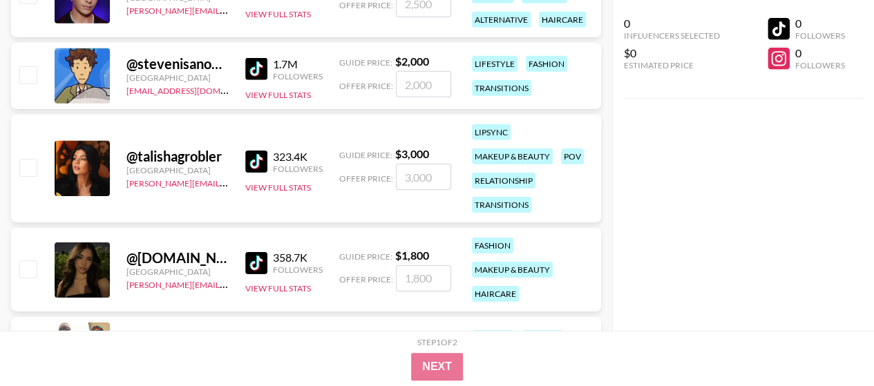
click at [256, 155] on img at bounding box center [256, 162] width 22 height 22
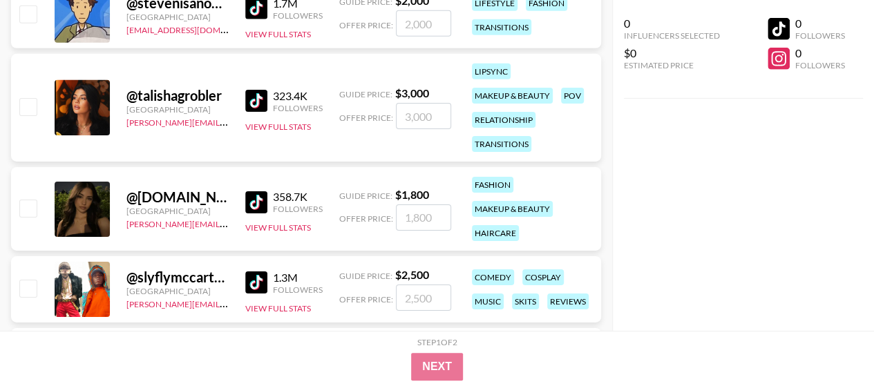
scroll to position [7529, 0]
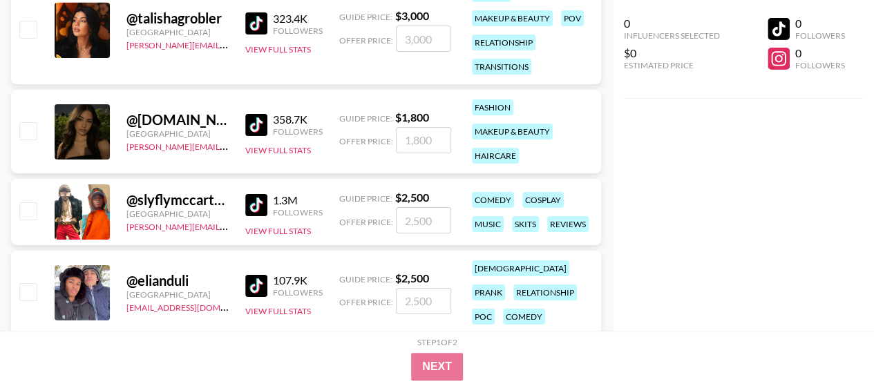
click at [265, 115] on img at bounding box center [256, 125] width 22 height 22
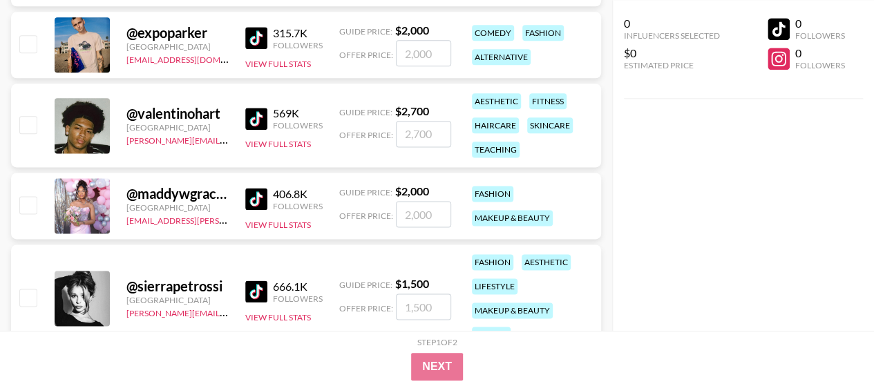
scroll to position [8773, 0]
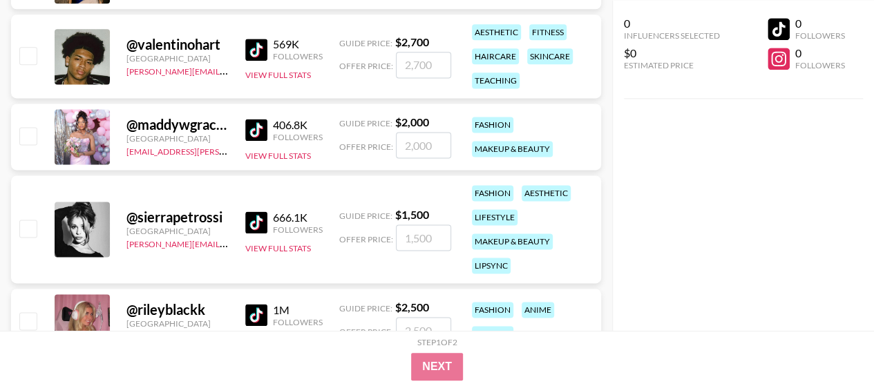
click at [253, 132] on img at bounding box center [256, 130] width 22 height 22
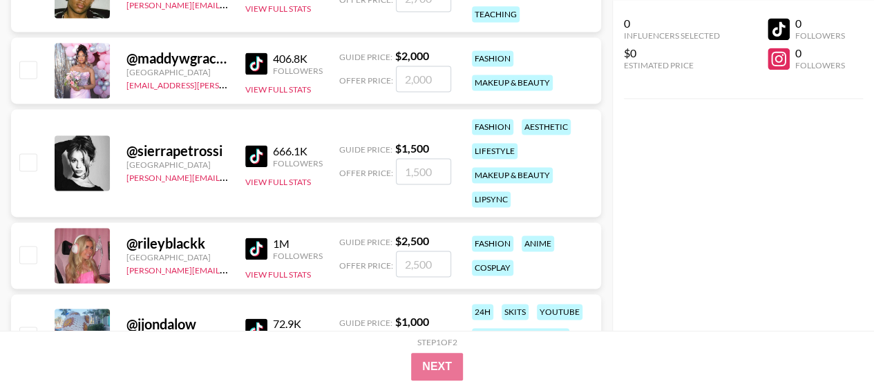
scroll to position [8842, 0]
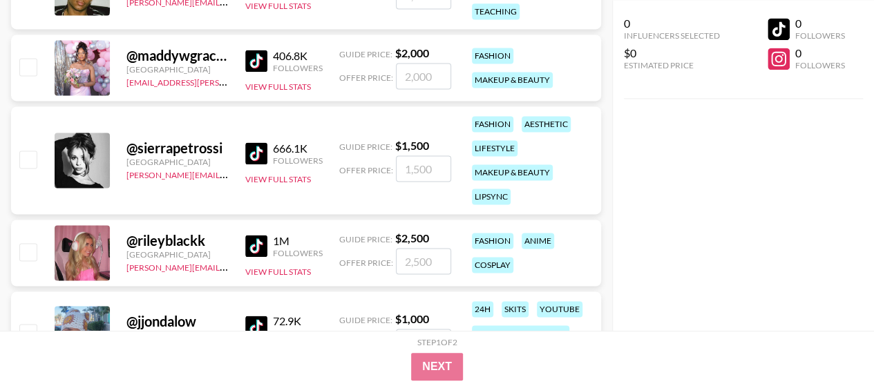
click at [269, 155] on link at bounding box center [259, 153] width 28 height 22
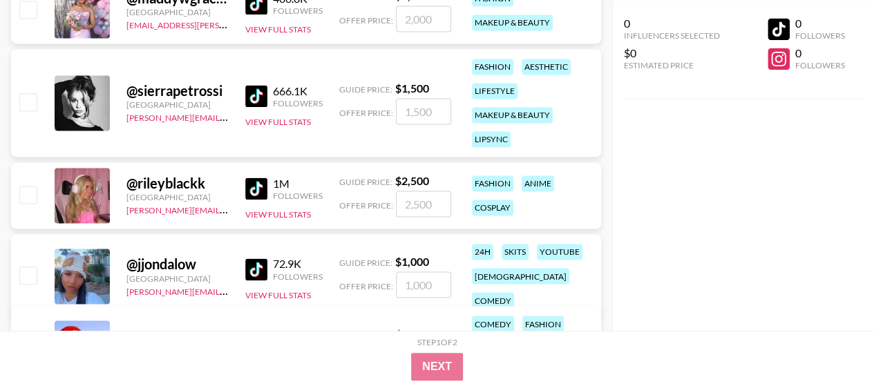
scroll to position [8980, 0]
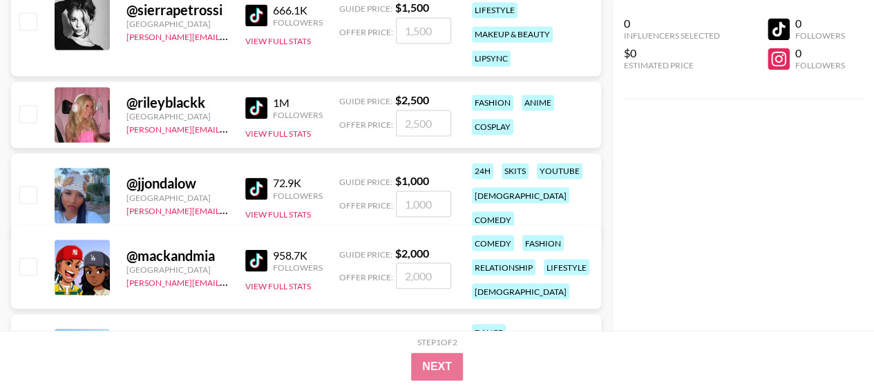
click at [255, 106] on img at bounding box center [256, 108] width 22 height 22
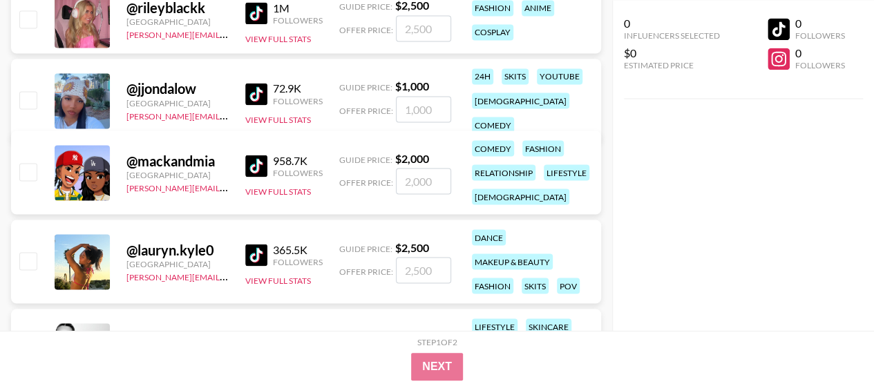
scroll to position [9118, 0]
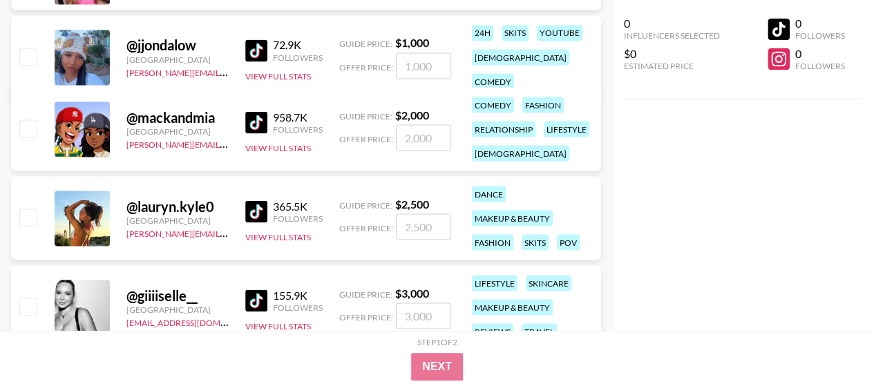
click at [249, 200] on img at bounding box center [256, 211] width 22 height 22
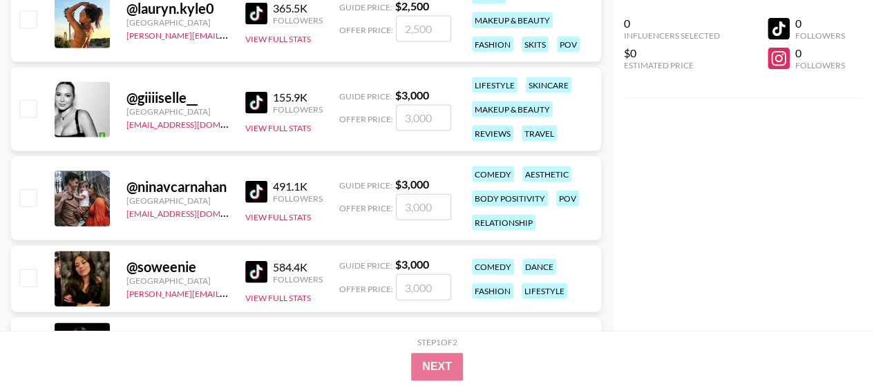
scroll to position [9394, 0]
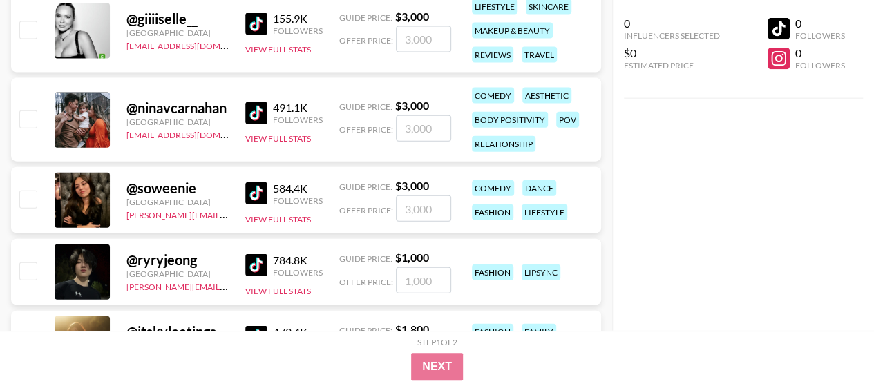
click at [254, 19] on img at bounding box center [256, 24] width 22 height 22
click at [258, 120] on img at bounding box center [256, 113] width 22 height 22
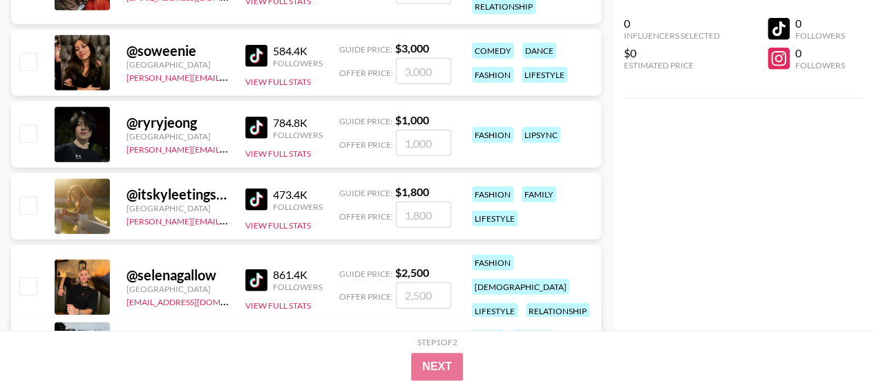
scroll to position [9532, 0]
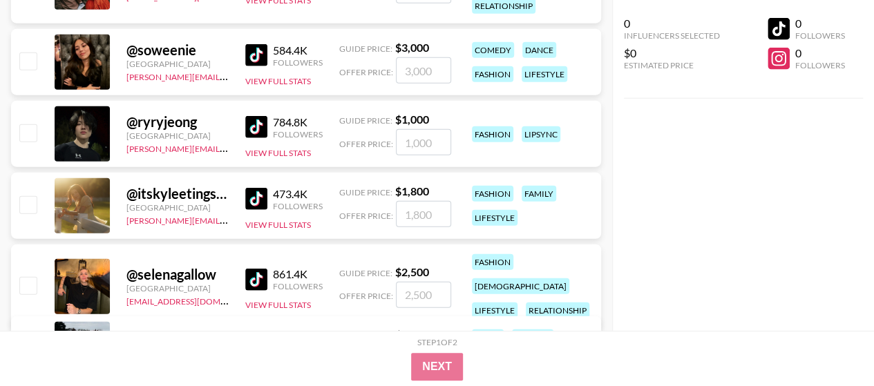
click at [262, 56] on img at bounding box center [256, 55] width 22 height 22
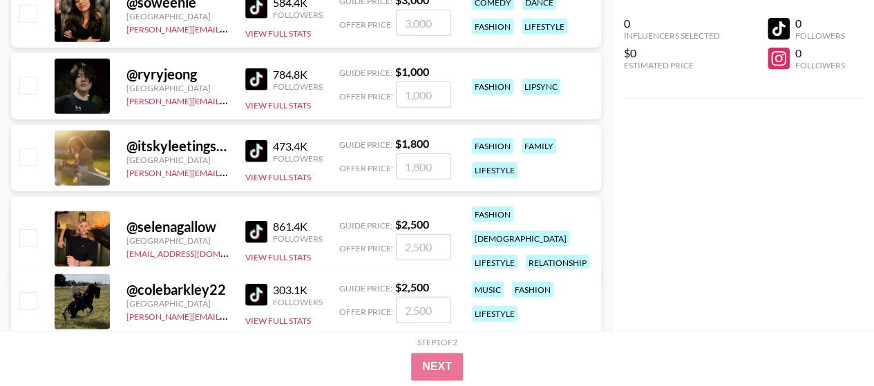
scroll to position [9601, 0]
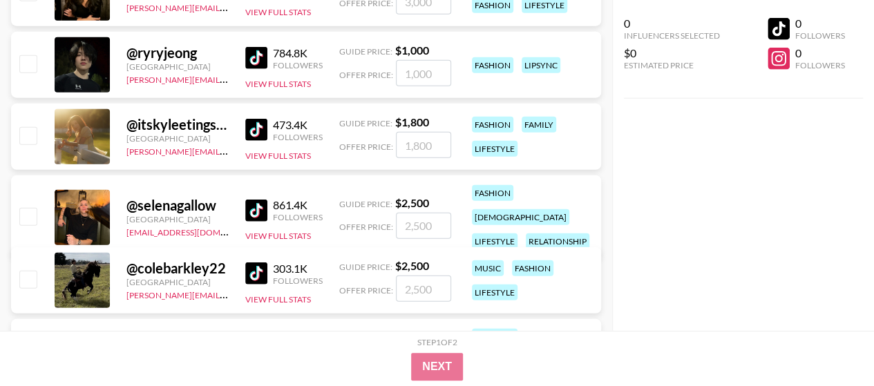
click at [254, 126] on img at bounding box center [256, 130] width 22 height 22
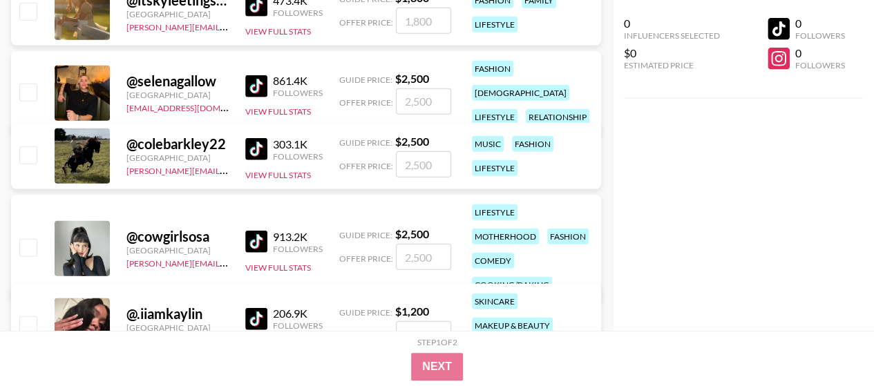
scroll to position [9740, 0]
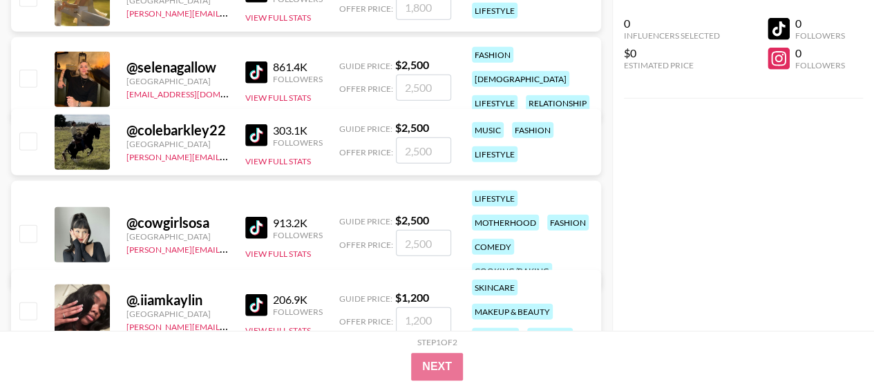
click at [257, 61] on img at bounding box center [256, 72] width 22 height 22
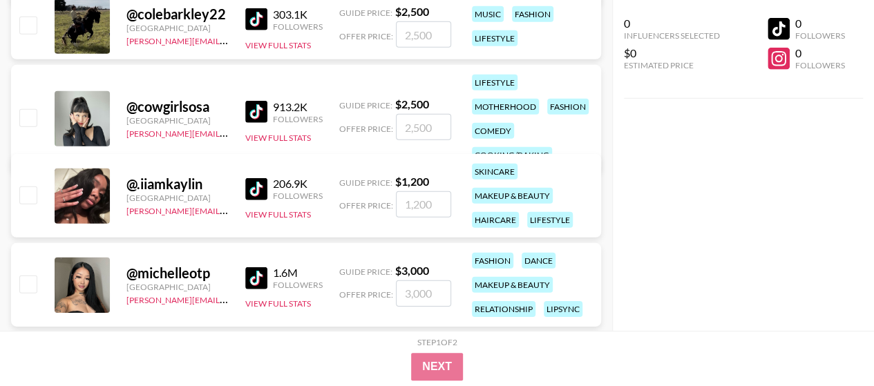
scroll to position [9878, 0]
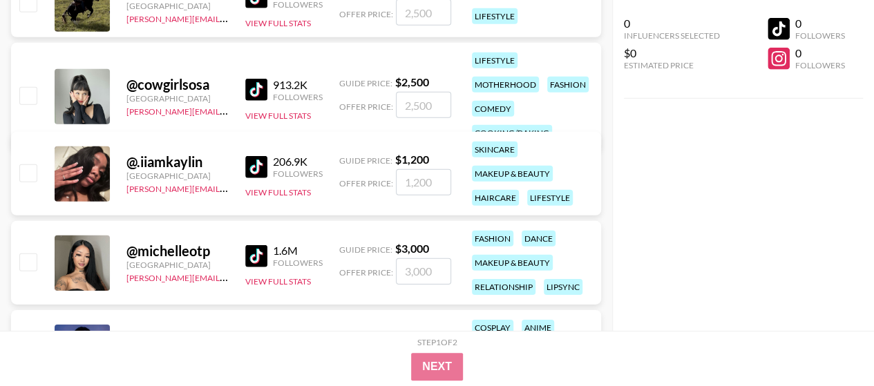
click at [256, 79] on img at bounding box center [256, 90] width 22 height 22
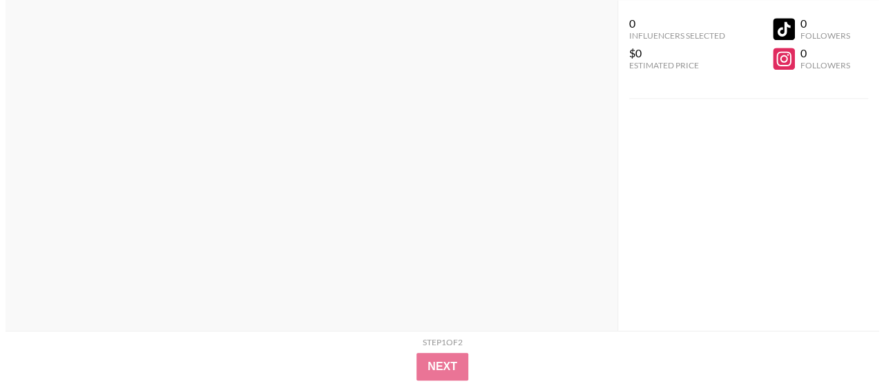
scroll to position [0, 0]
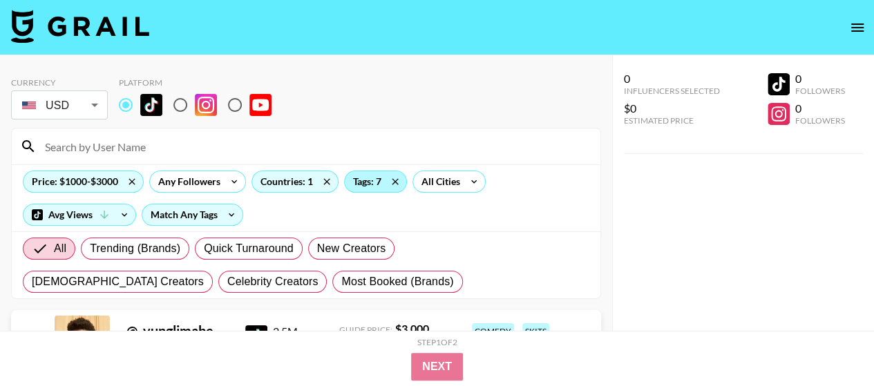
click at [359, 187] on div "Tags: 7" at bounding box center [375, 181] width 61 height 21
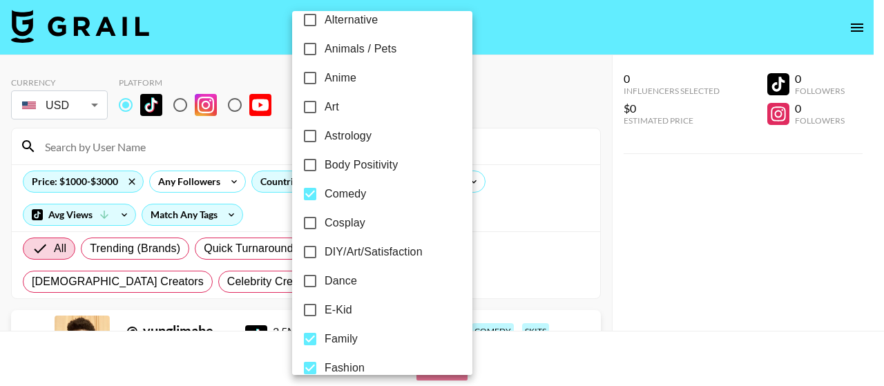
scroll to position [207, 0]
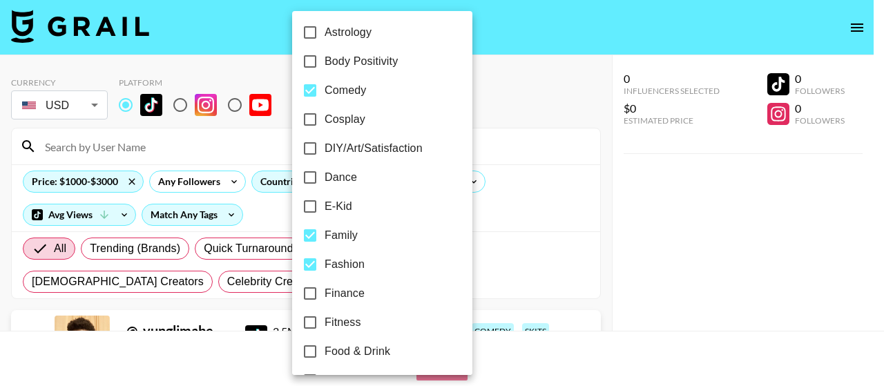
click at [332, 236] on span "Family" at bounding box center [341, 235] width 33 height 17
click at [325, 236] on input "Family" at bounding box center [310, 235] width 29 height 29
checkbox input "false"
click at [329, 262] on span "Fashion" at bounding box center [345, 264] width 40 height 17
click at [325, 262] on input "Fashion" at bounding box center [310, 264] width 29 height 29
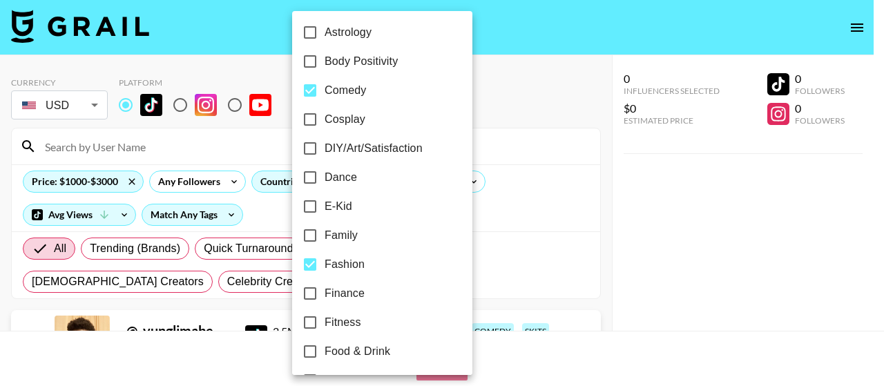
checkbox input "false"
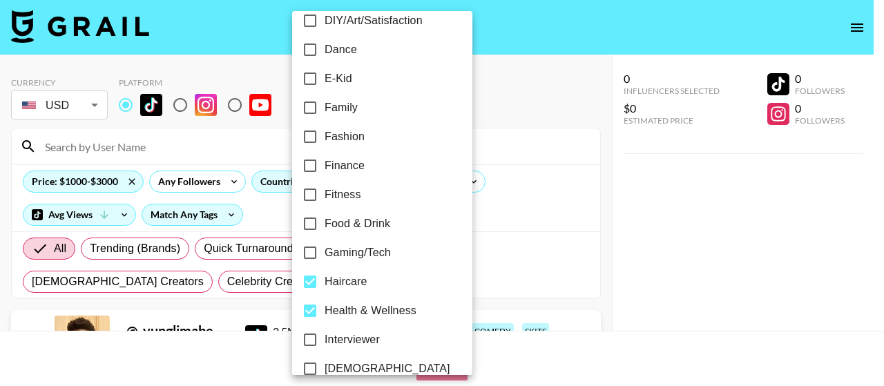
scroll to position [414, 0]
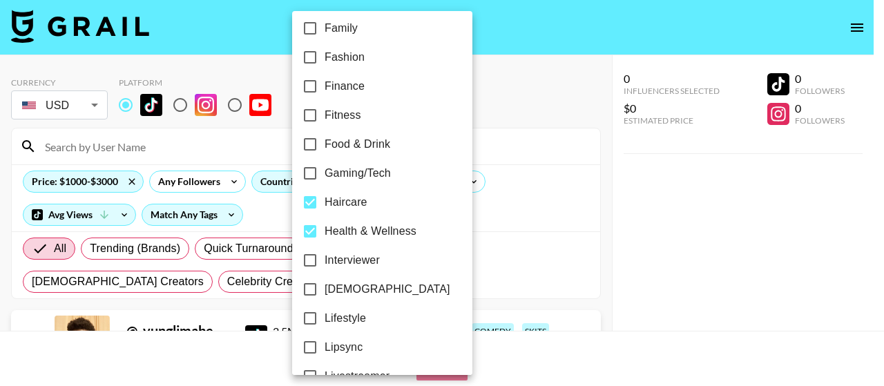
click at [329, 208] on span "Haircare" at bounding box center [346, 202] width 43 height 17
click at [325, 208] on input "Haircare" at bounding box center [310, 202] width 29 height 29
checkbox input "false"
click at [330, 229] on span "Health & Wellness" at bounding box center [371, 231] width 92 height 17
click at [325, 229] on input "Health & Wellness" at bounding box center [310, 231] width 29 height 29
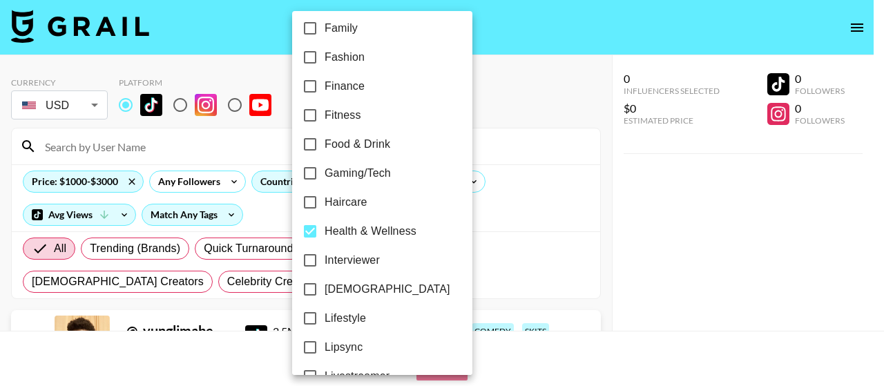
checkbox input "false"
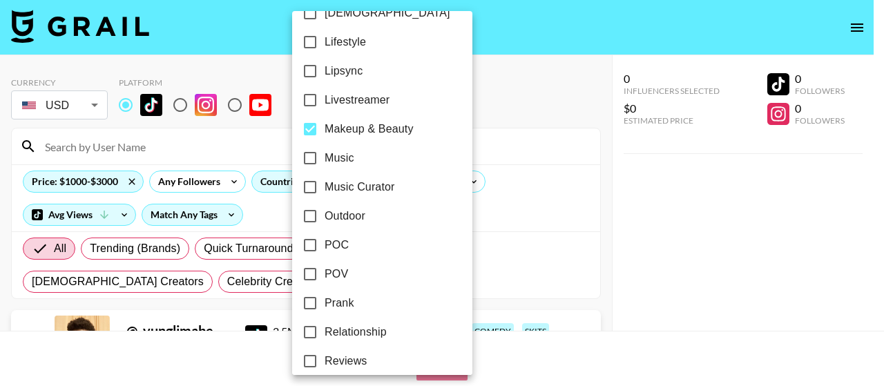
click at [329, 124] on span "Makeup & Beauty" at bounding box center [369, 129] width 89 height 17
click at [325, 124] on input "Makeup & Beauty" at bounding box center [310, 129] width 29 height 29
checkbox input "false"
click at [586, 151] on div at bounding box center [442, 193] width 884 height 386
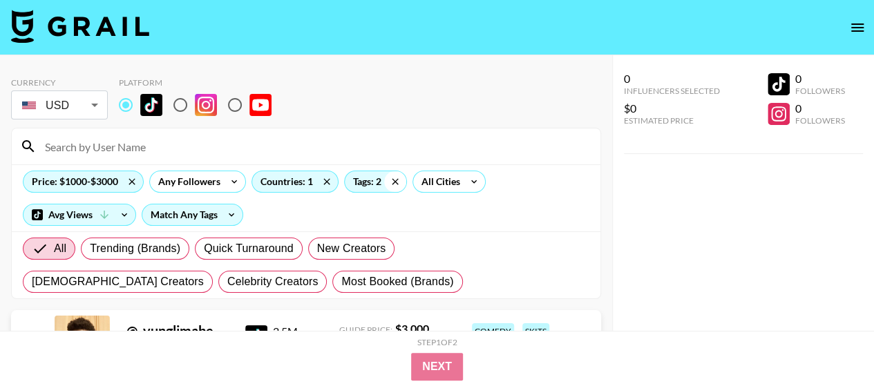
click at [390, 182] on icon at bounding box center [395, 181] width 22 height 21
click at [396, 180] on icon at bounding box center [399, 181] width 22 height 21
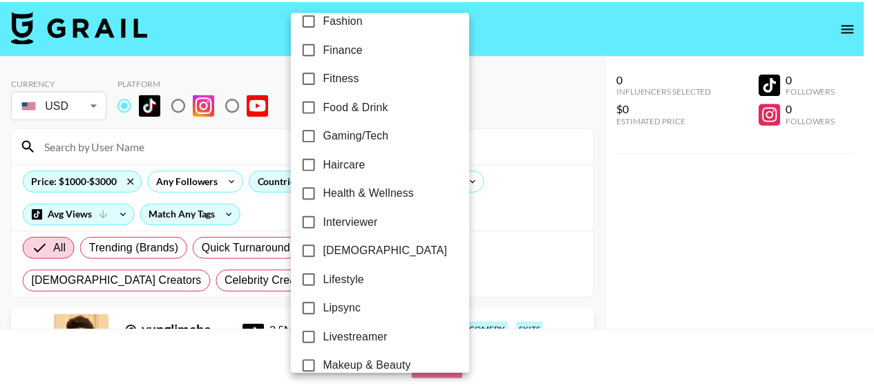
scroll to position [484, 0]
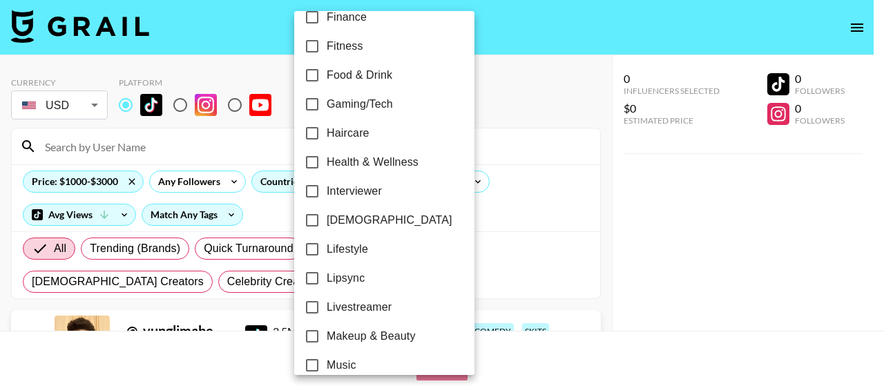
click at [326, 248] on input "Lifestyle" at bounding box center [312, 249] width 29 height 29
checkbox input "true"
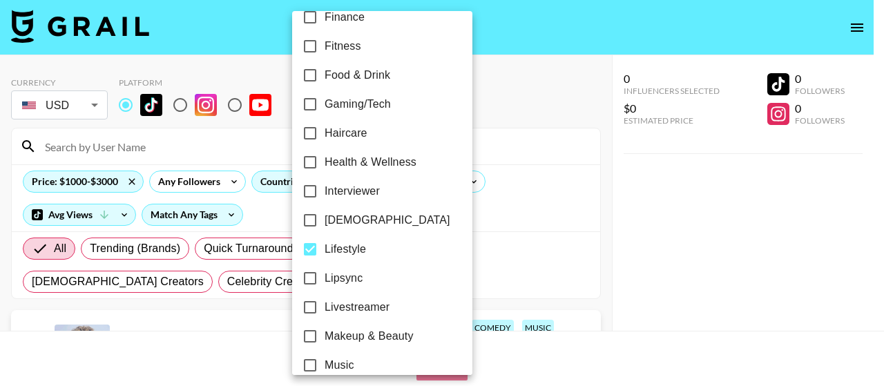
click at [539, 141] on div at bounding box center [442, 193] width 884 height 386
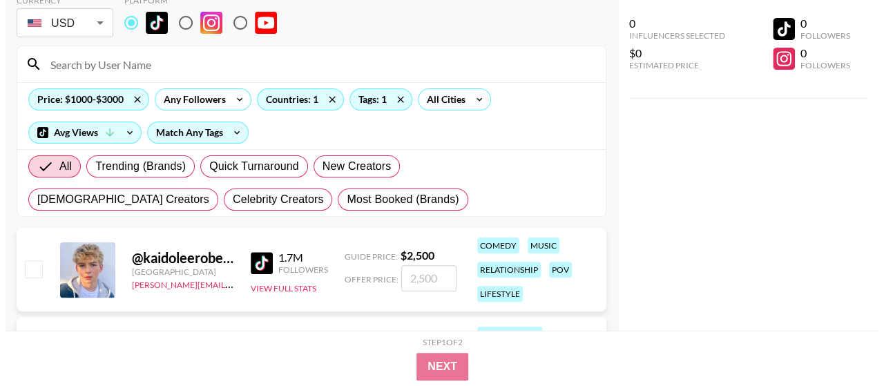
scroll to position [0, 0]
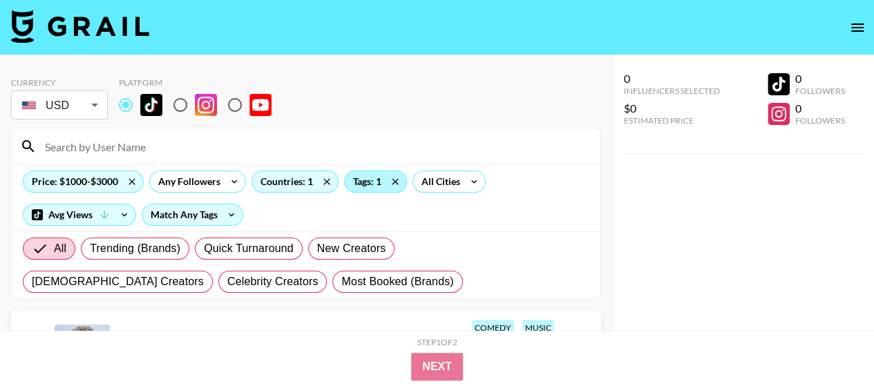
click at [350, 177] on div "Tags: 1" at bounding box center [375, 181] width 61 height 21
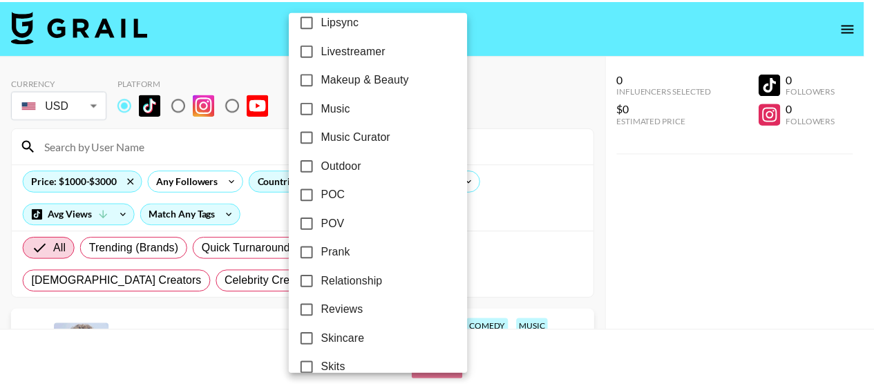
scroll to position [619, 0]
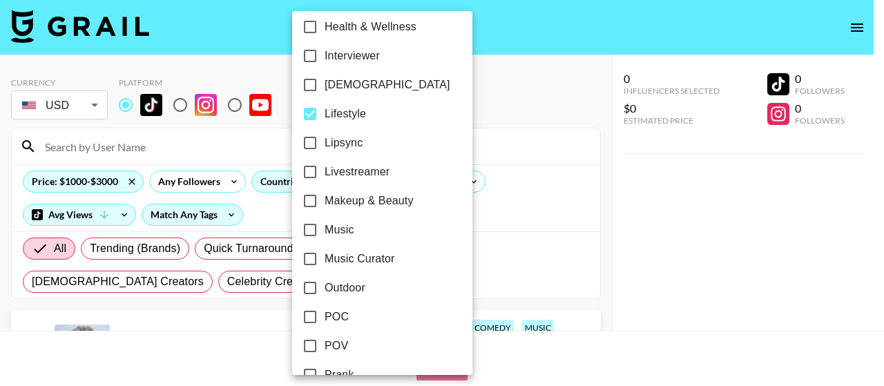
click at [596, 129] on div at bounding box center [442, 193] width 884 height 386
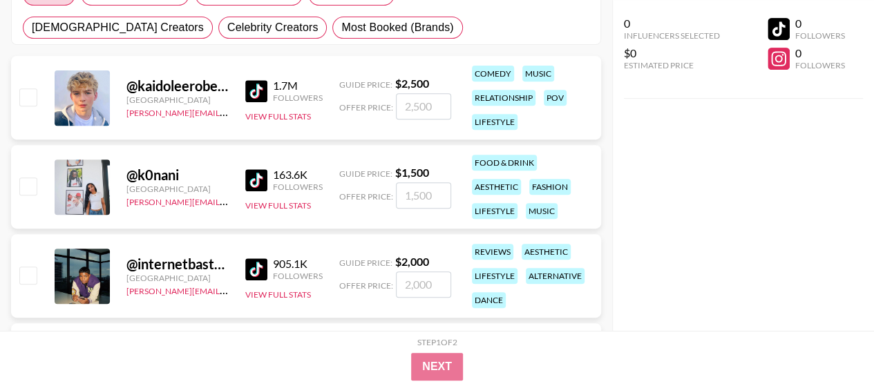
scroll to position [276, 0]
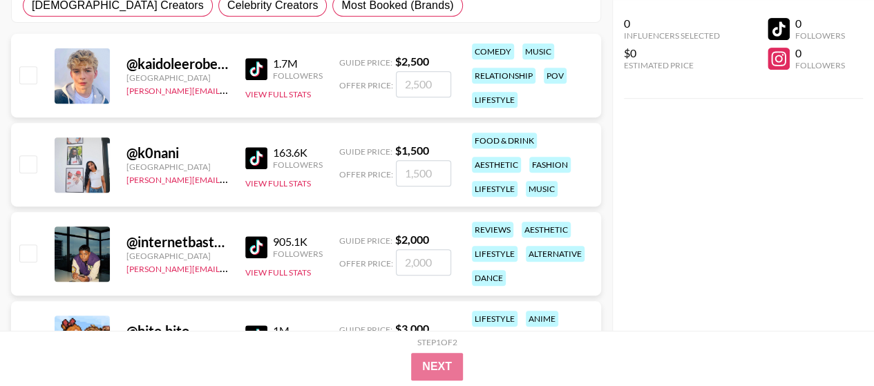
click at [251, 150] on img at bounding box center [256, 158] width 22 height 22
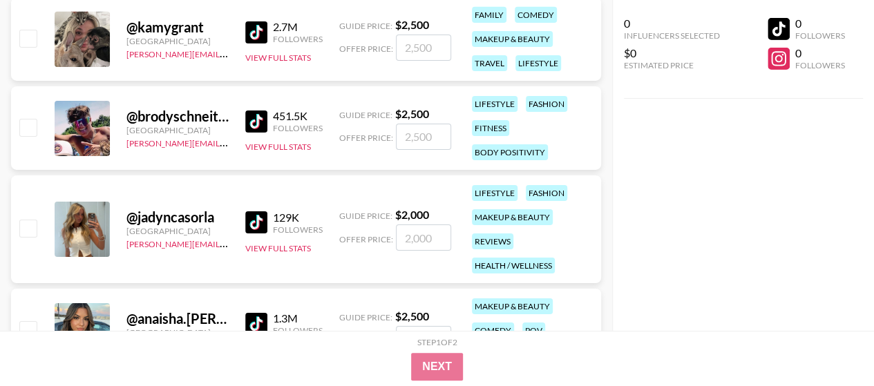
scroll to position [2487, 0]
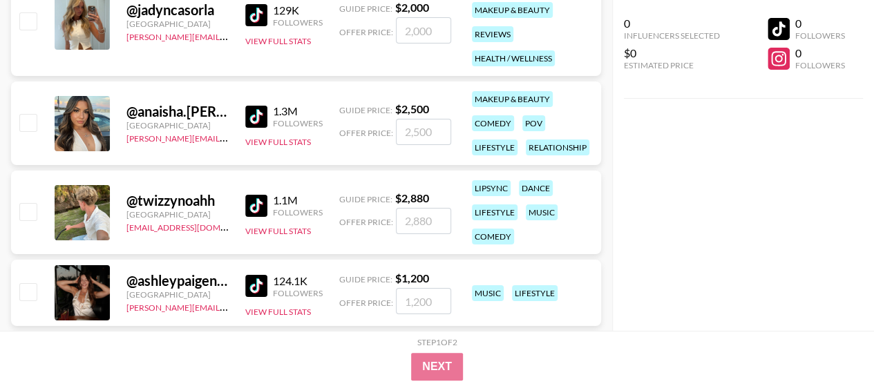
click at [250, 10] on img at bounding box center [256, 15] width 22 height 22
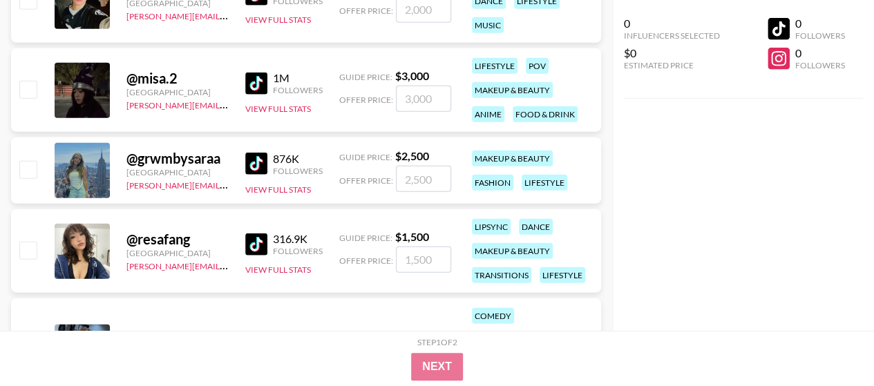
scroll to position [0, 0]
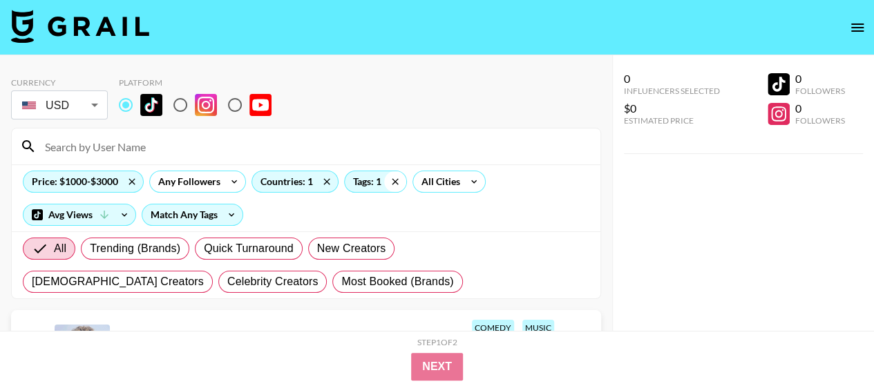
click at [395, 179] on icon at bounding box center [395, 181] width 22 height 21
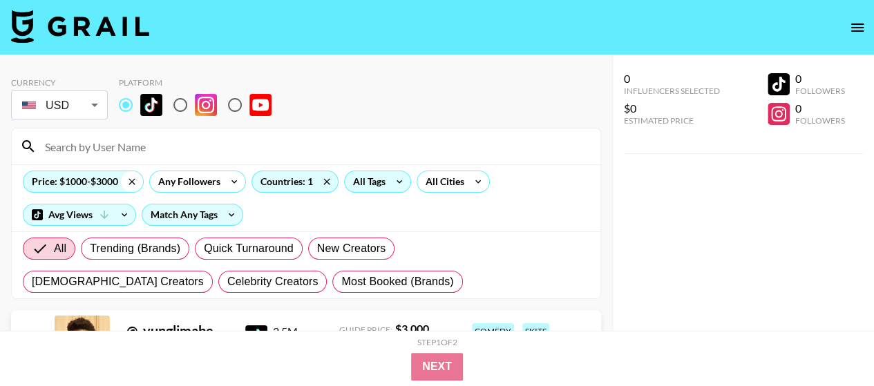
click at [131, 184] on icon at bounding box center [132, 181] width 22 height 21
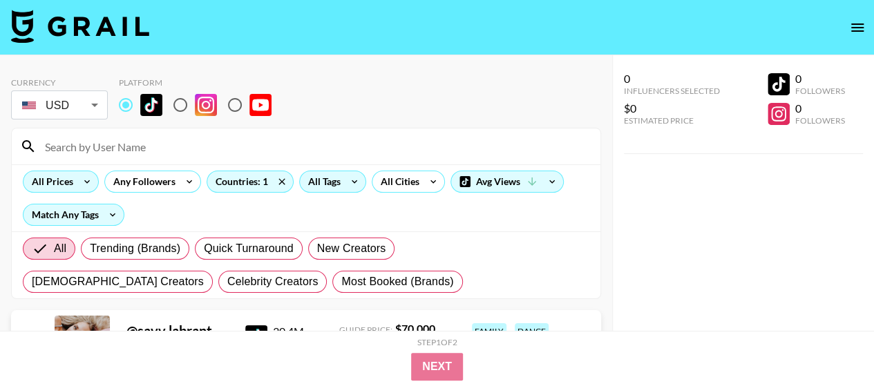
click at [52, 132] on div at bounding box center [306, 146] width 589 height 36
click at [73, 147] on input at bounding box center [314, 146] width 555 height 22
paste input "gracieowenss"
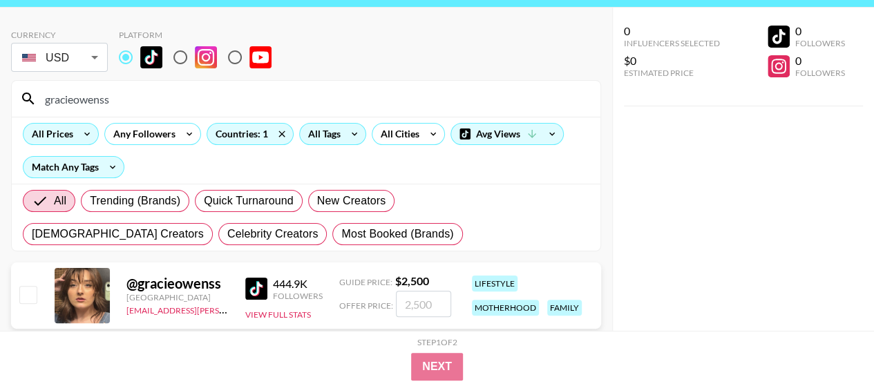
scroll to position [69, 0]
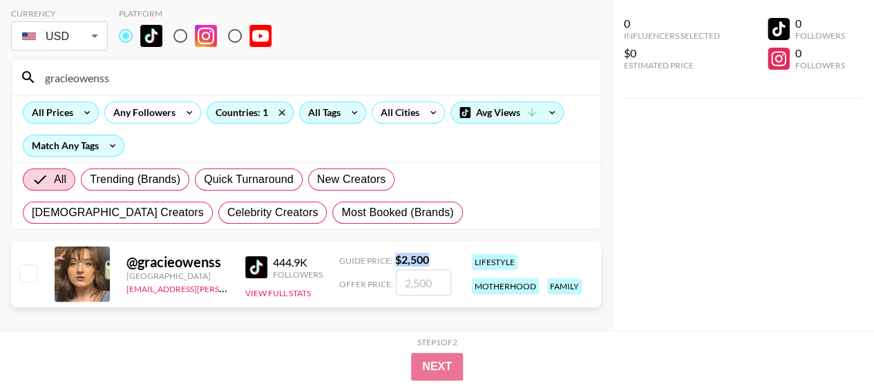
drag, startPoint x: 434, startPoint y: 254, endPoint x: 396, endPoint y: 249, distance: 38.4
click at [396, 249] on div "@ gracieowenss [GEOGRAPHIC_DATA] [EMAIL_ADDRESS][PERSON_NAME][DOMAIN_NAME] 444.…" at bounding box center [306, 274] width 590 height 66
copy strong "$ 2,500"
drag, startPoint x: 127, startPoint y: 76, endPoint x: 0, endPoint y: 74, distance: 127.1
click at [0, 74] on div "Currency USD USD ​ Platform gracieowenss All Prices Any Followers Countries: 1 …" at bounding box center [306, 166] width 612 height 360
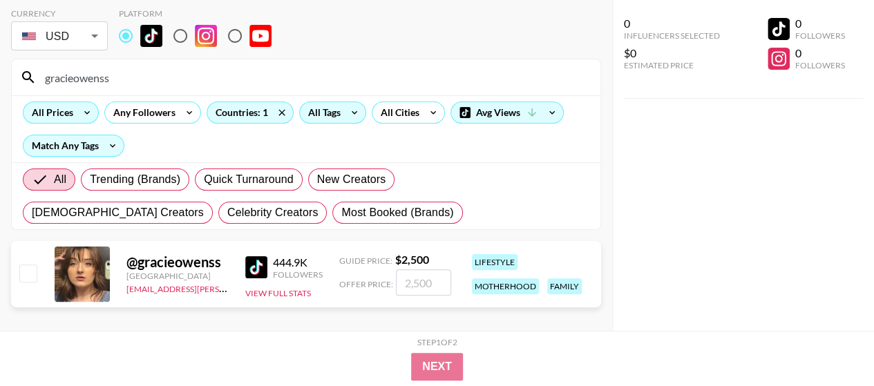
paste input "notcoratilley"
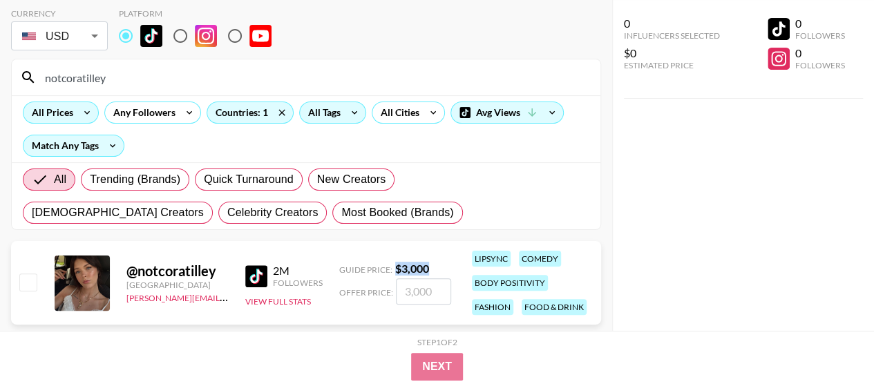
drag, startPoint x: 437, startPoint y: 263, endPoint x: 395, endPoint y: 265, distance: 41.5
click at [395, 265] on div "Guide Price: $ 3,000" at bounding box center [395, 269] width 112 height 14
copy strong "$ 3,000"
drag, startPoint x: 135, startPoint y: 77, endPoint x: 0, endPoint y: 77, distance: 135.4
click at [0, 77] on div "Currency USD USD ​ Platform notcoratilley All Prices Any Followers Countries: 1…" at bounding box center [306, 174] width 612 height 377
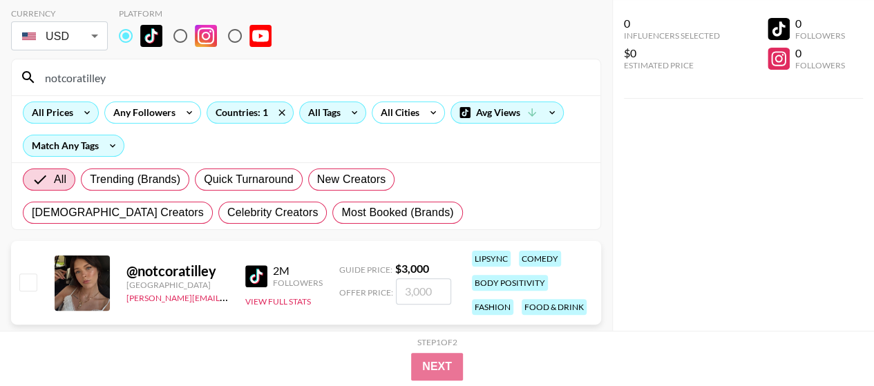
paste input "amynahazeez"
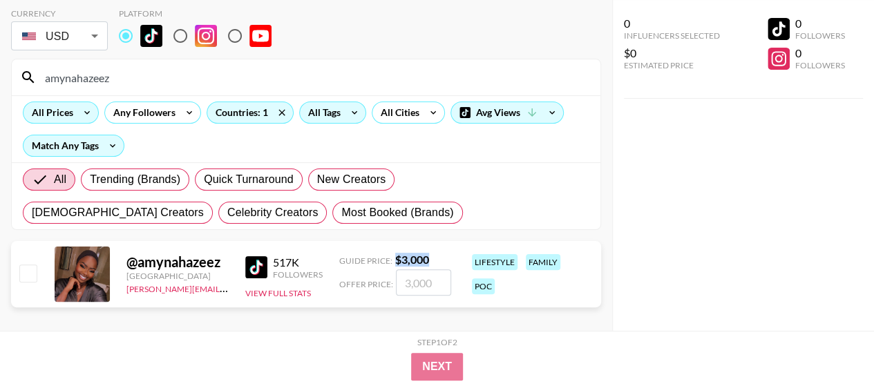
drag, startPoint x: 430, startPoint y: 263, endPoint x: 393, endPoint y: 259, distance: 37.5
click at [393, 259] on div "Guide Price: $ 3,000" at bounding box center [395, 260] width 112 height 14
copy strong "$ 3,000"
drag, startPoint x: 128, startPoint y: 70, endPoint x: 40, endPoint y: 70, distance: 87.7
click at [4, 68] on div "Currency USD USD ​ Platform amynahazeez All Prices Any Followers Countries: 1 A…" at bounding box center [306, 166] width 612 height 360
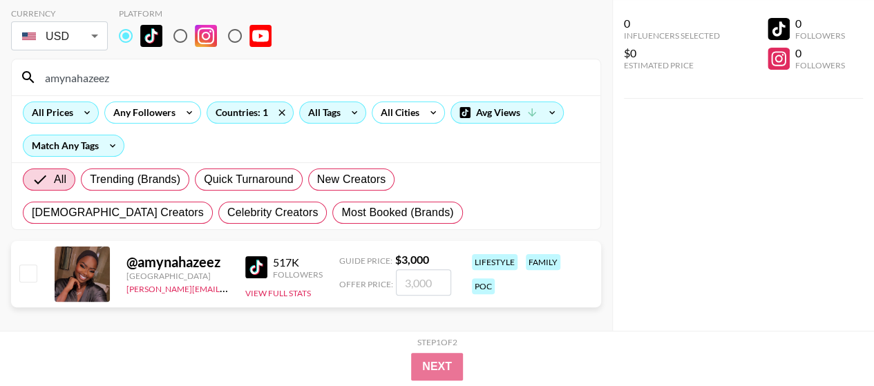
paste input "getcarriedawayy"
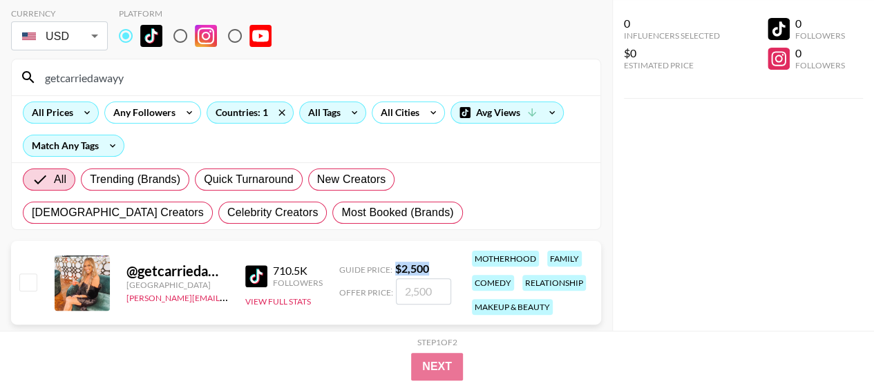
drag, startPoint x: 430, startPoint y: 265, endPoint x: 395, endPoint y: 262, distance: 34.6
click at [395, 262] on div "Guide Price: $ 2,500" at bounding box center [395, 269] width 112 height 14
copy strong "$ 2,500"
drag, startPoint x: 117, startPoint y: 75, endPoint x: 0, endPoint y: 75, distance: 117.4
click at [0, 75] on div "Currency USD USD ​ Platform getcarriedawayy All Prices Any Followers Countries:…" at bounding box center [306, 174] width 612 height 377
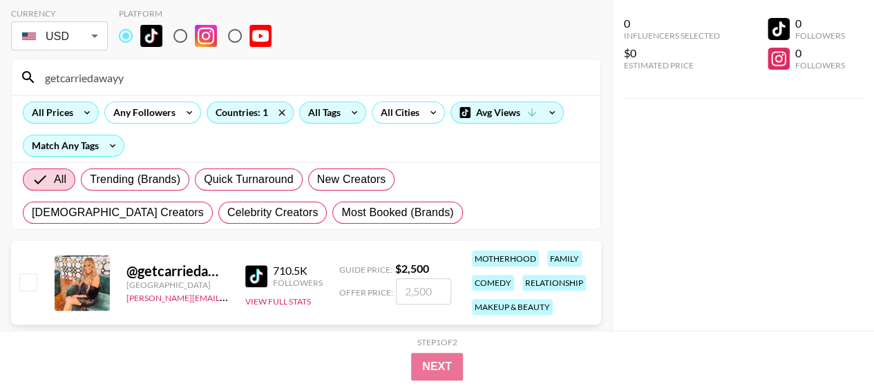
paste input "sierrapetrossi"
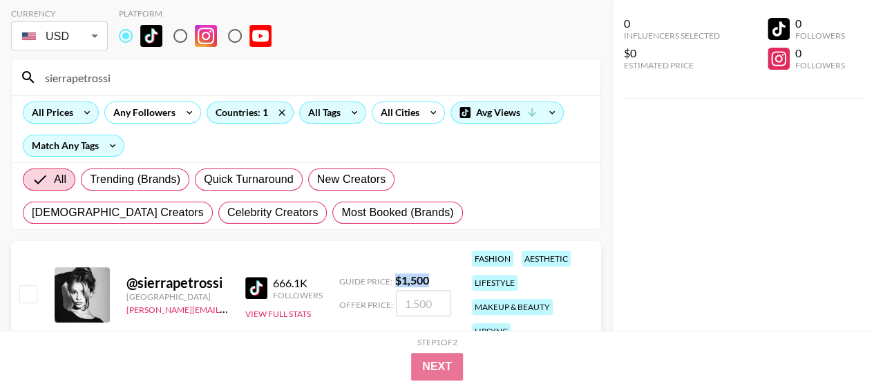
drag, startPoint x: 434, startPoint y: 277, endPoint x: 393, endPoint y: 274, distance: 40.8
click at [393, 274] on div "Guide Price: $ 1,500" at bounding box center [395, 281] width 112 height 14
copy strong "$ 1,500"
drag, startPoint x: 117, startPoint y: 74, endPoint x: 0, endPoint y: 73, distance: 117.4
click at [0, 73] on div "Currency USD USD ​ Platform sierrapetrossi All Prices Any Followers Countries: …" at bounding box center [306, 186] width 612 height 401
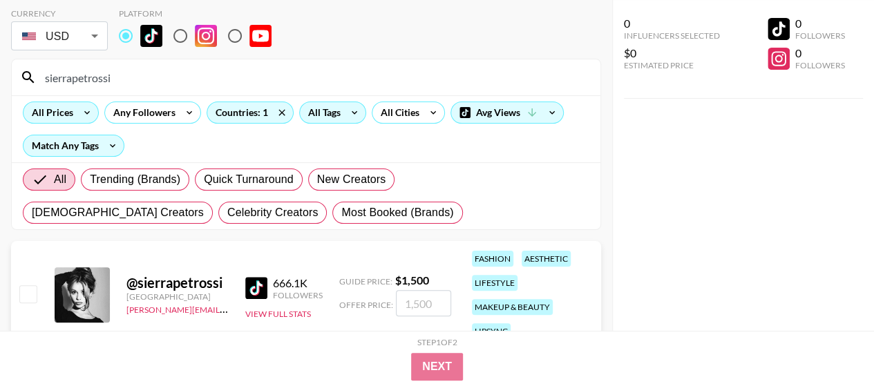
paste input "ninavcarnahan"
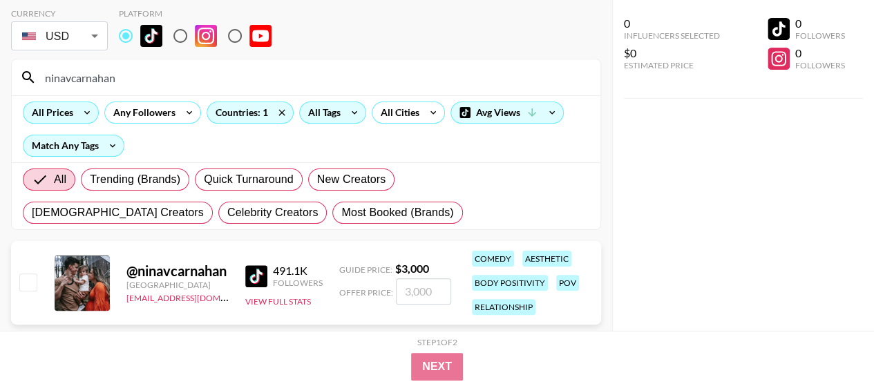
type input "ninavcarnahan"
drag, startPoint x: 417, startPoint y: 263, endPoint x: 395, endPoint y: 262, distance: 22.1
click at [395, 262] on div "Guide Price: $ 3,000" at bounding box center [395, 269] width 112 height 14
copy strong "$ 3,000"
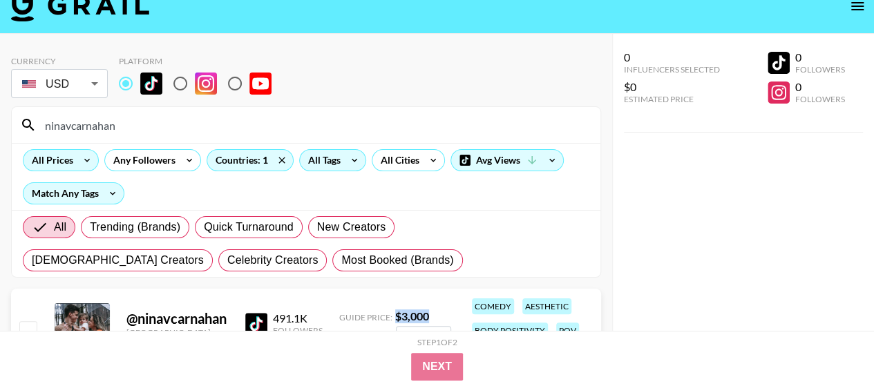
scroll to position [0, 0]
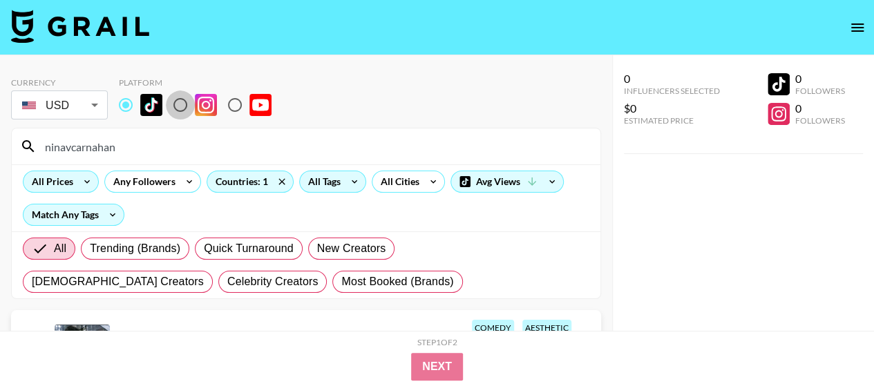
click at [171, 97] on input "radio" at bounding box center [180, 104] width 29 height 29
radio input "true"
drag, startPoint x: 39, startPoint y: 145, endPoint x: 1, endPoint y: 140, distance: 37.6
click at [1, 140] on div "Currency USD USD ​ Platform ninavcarnahan All Prices Any Followers Countries: 1…" at bounding box center [306, 255] width 612 height 401
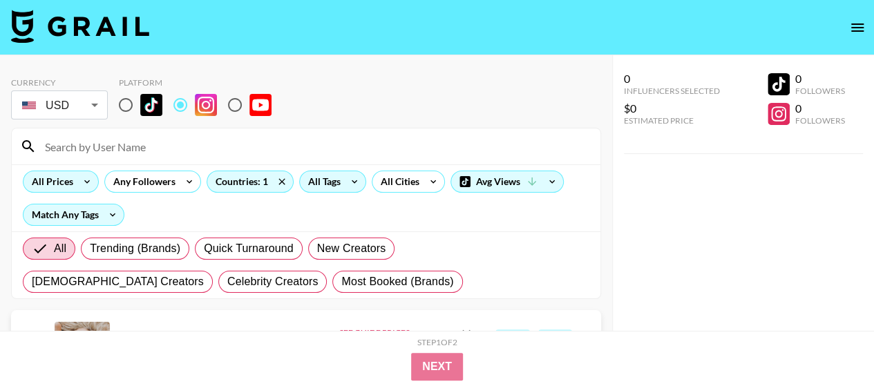
click at [409, 88] on div "Currency USD USD ​ Platform" at bounding box center [306, 99] width 590 height 45
click at [72, 185] on div "All Prices" at bounding box center [49, 181] width 52 height 21
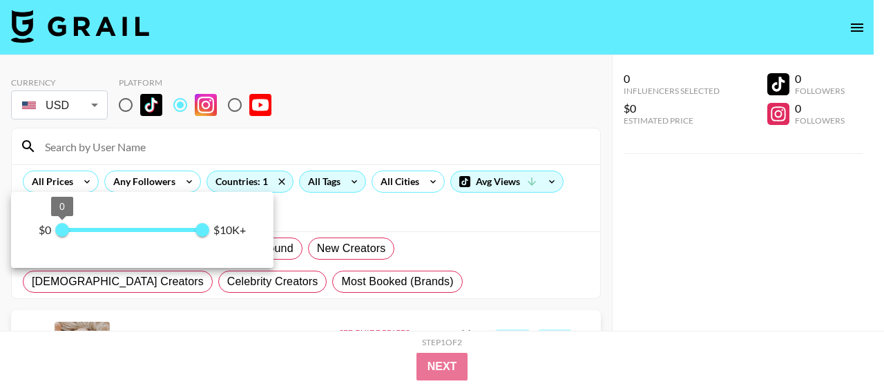
click at [69, 227] on span "0" at bounding box center [62, 230] width 14 height 14
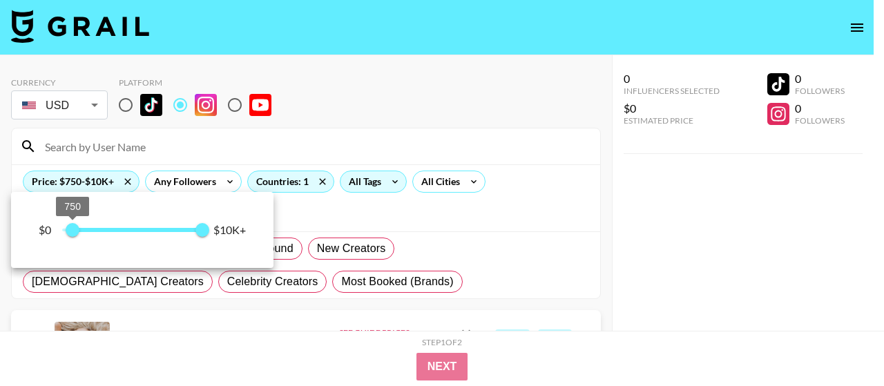
click at [79, 224] on span "750" at bounding box center [73, 230] width 14 height 14
type input "1250"
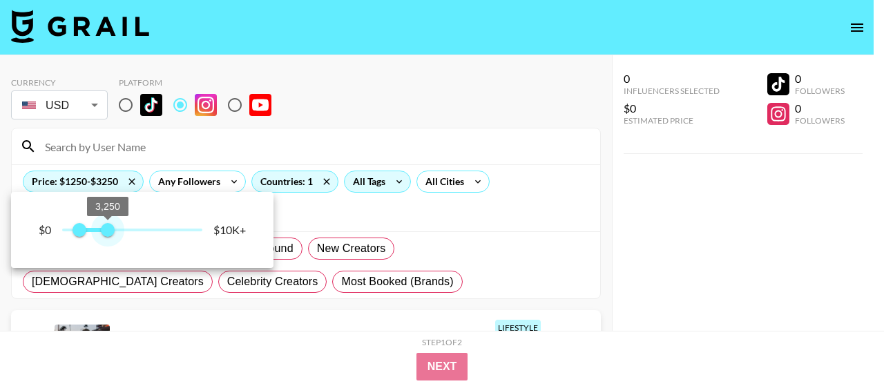
type input "3000"
drag, startPoint x: 208, startPoint y: 228, endPoint x: 104, endPoint y: 229, distance: 104.3
click at [104, 229] on span "3,000" at bounding box center [104, 230] width 14 height 14
click at [533, 230] on div at bounding box center [442, 193] width 884 height 386
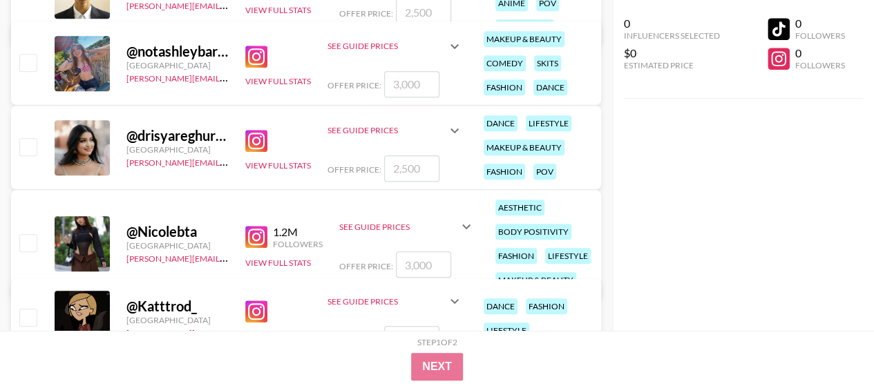
scroll to position [484, 0]
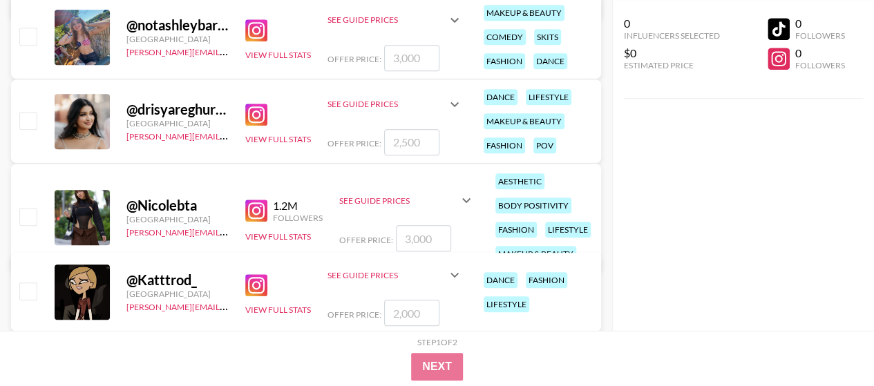
click at [257, 106] on img at bounding box center [256, 115] width 22 height 22
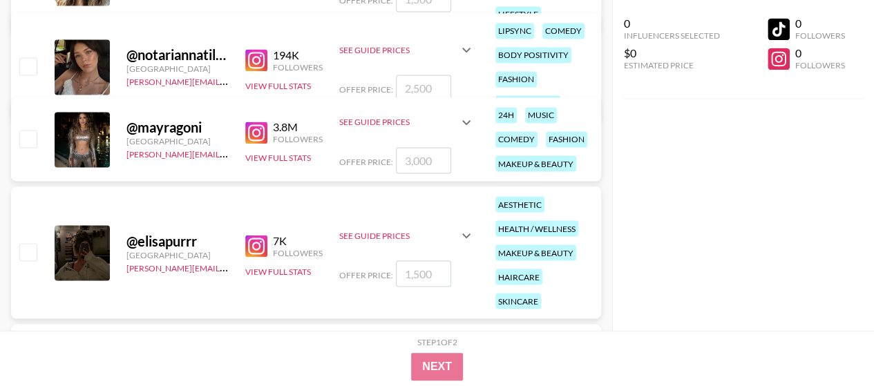
scroll to position [1105, 0]
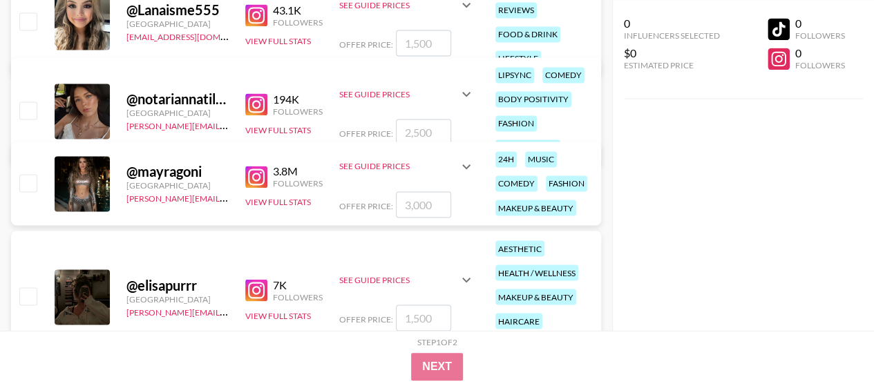
click at [261, 182] on img at bounding box center [256, 177] width 22 height 22
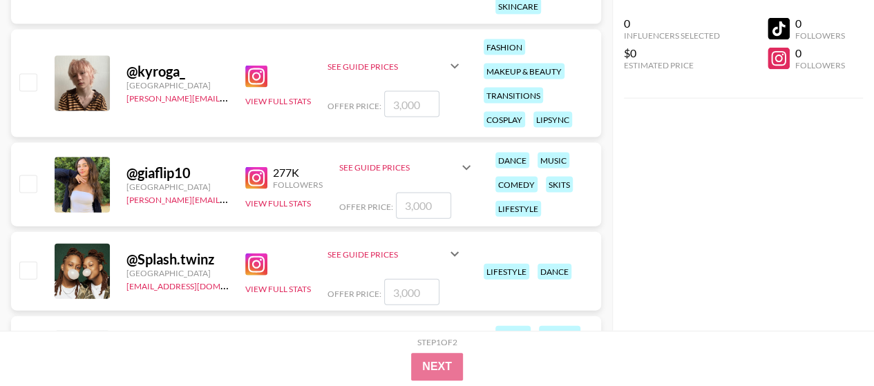
scroll to position [1520, 0]
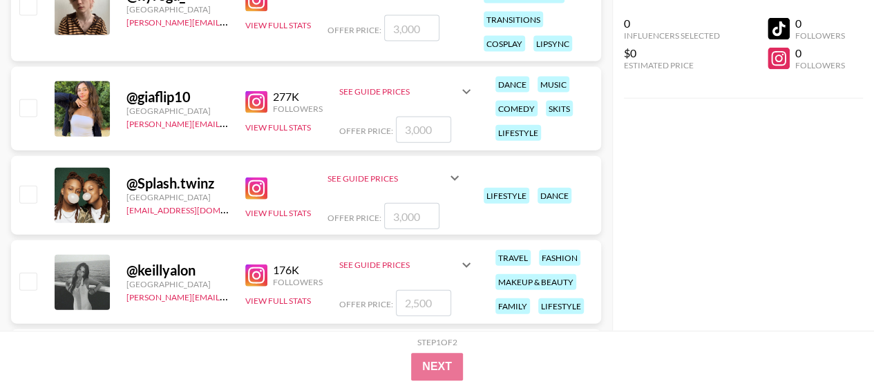
click at [257, 102] on img at bounding box center [256, 102] width 22 height 22
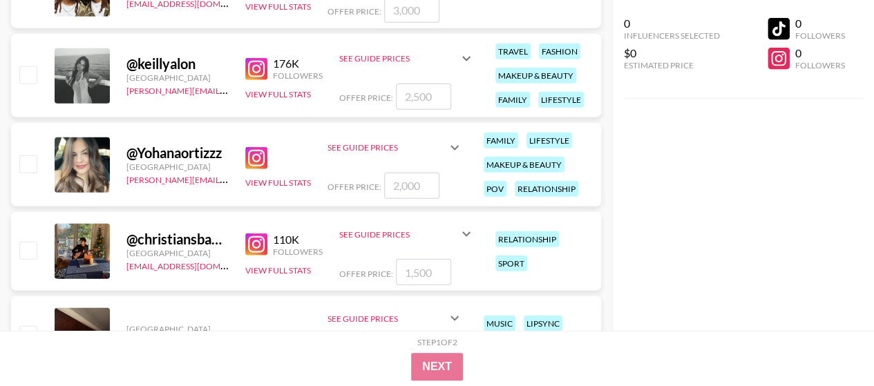
scroll to position [1727, 0]
click at [268, 162] on link at bounding box center [259, 157] width 28 height 22
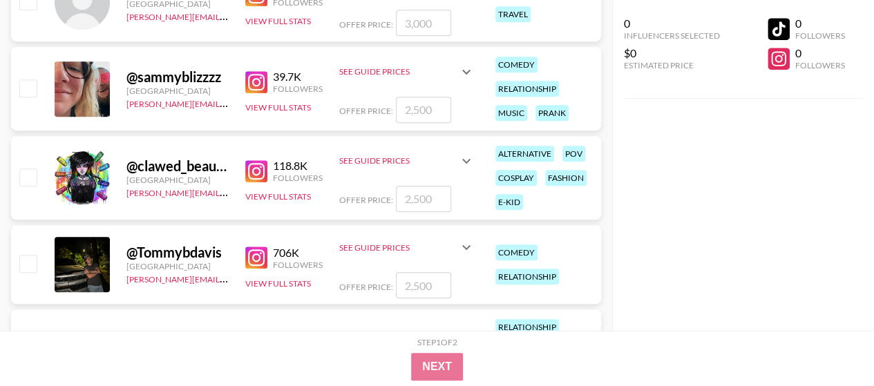
scroll to position [5664, 0]
